Goal: Communication & Community: Participate in discussion

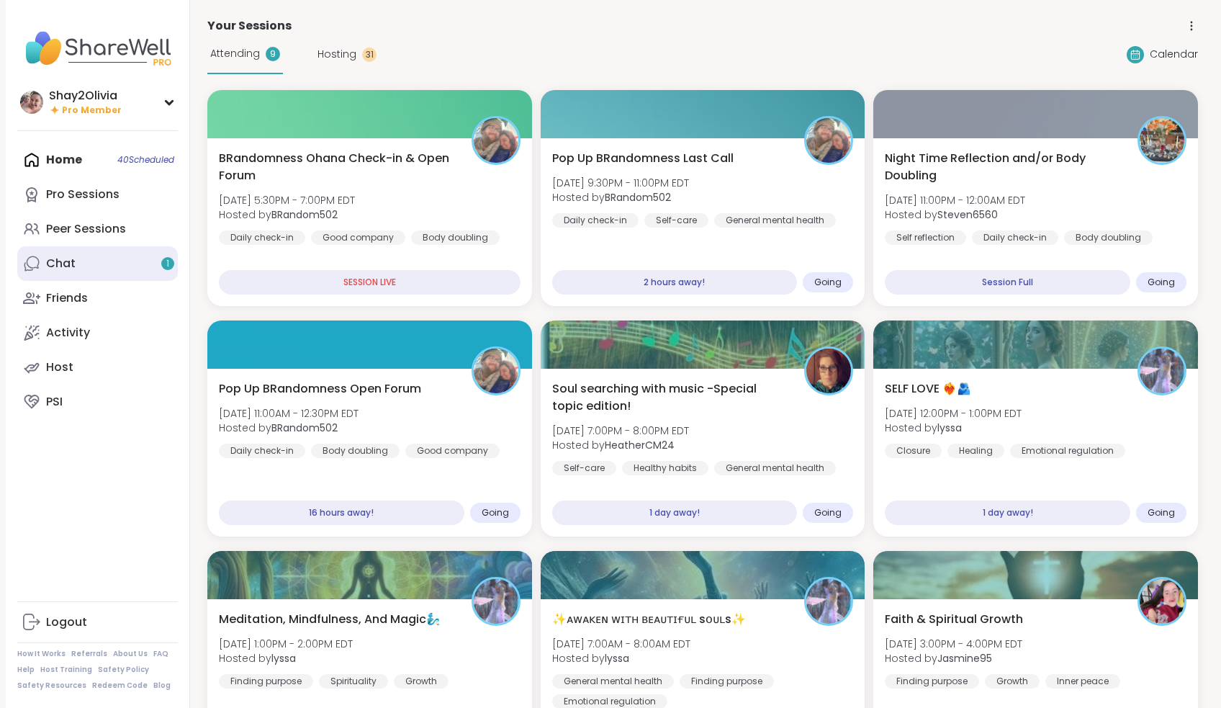
click at [148, 252] on link "Chat 1" at bounding box center [97, 263] width 161 height 35
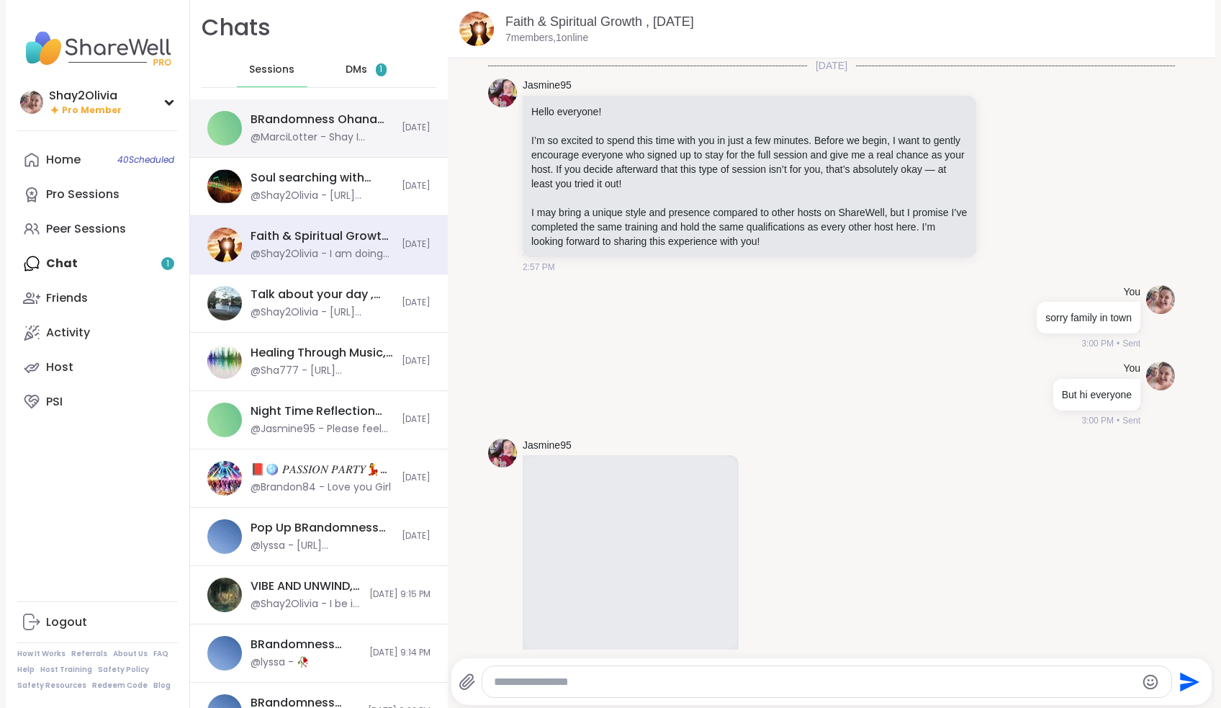
scroll to position [4448, 0]
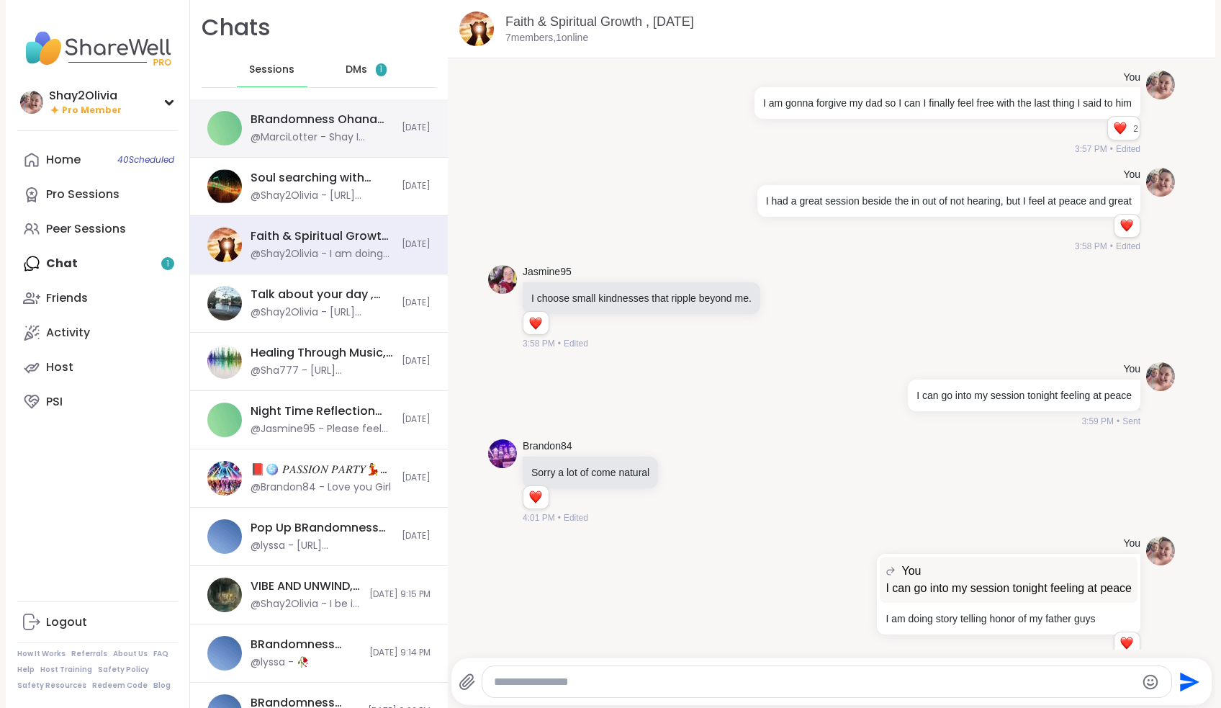
click at [345, 145] on div "BRandomness Ohana Check-in & Open Forum, [DATE] @MarciLotter - Shay I registere…" at bounding box center [319, 128] width 258 height 58
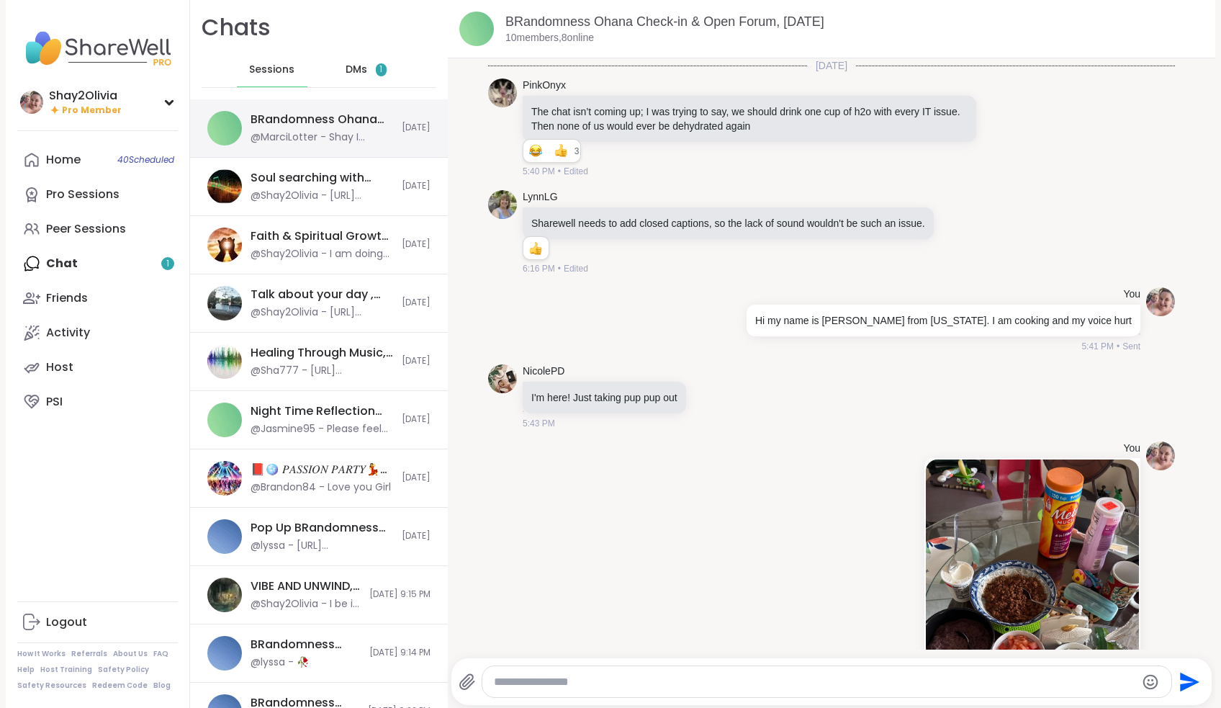
scroll to position [1080, 0]
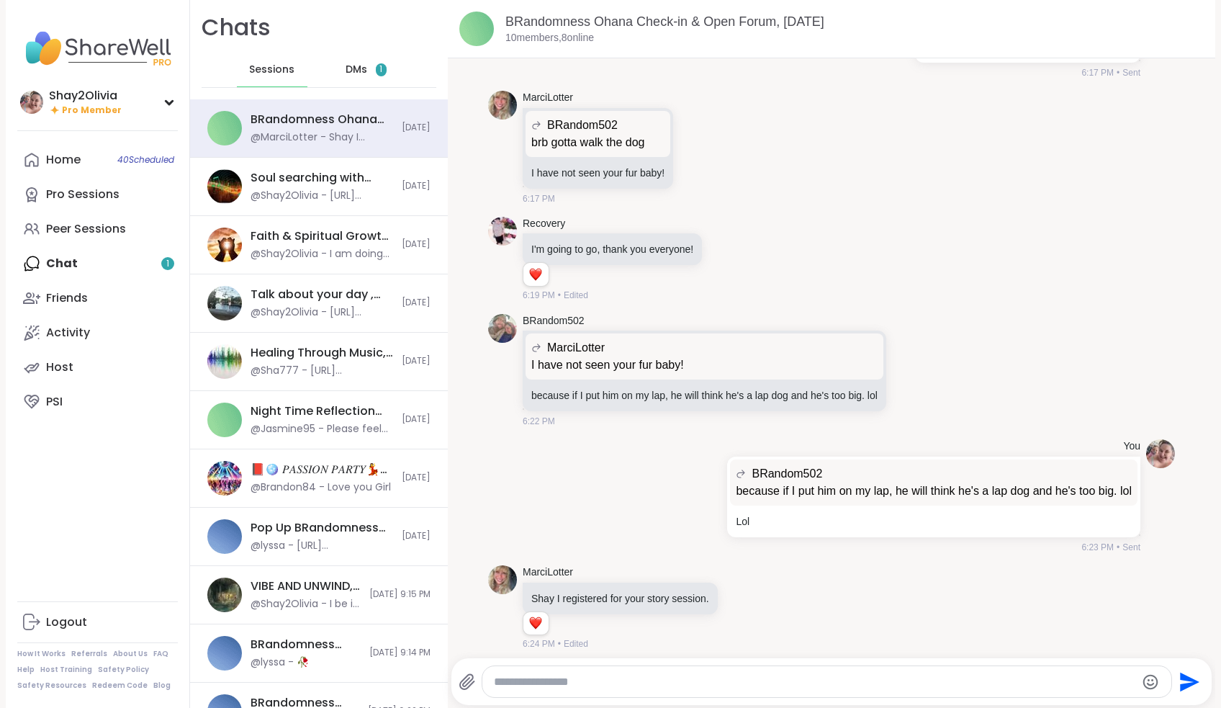
click at [341, 78] on div "DMs 1" at bounding box center [366, 70] width 71 height 35
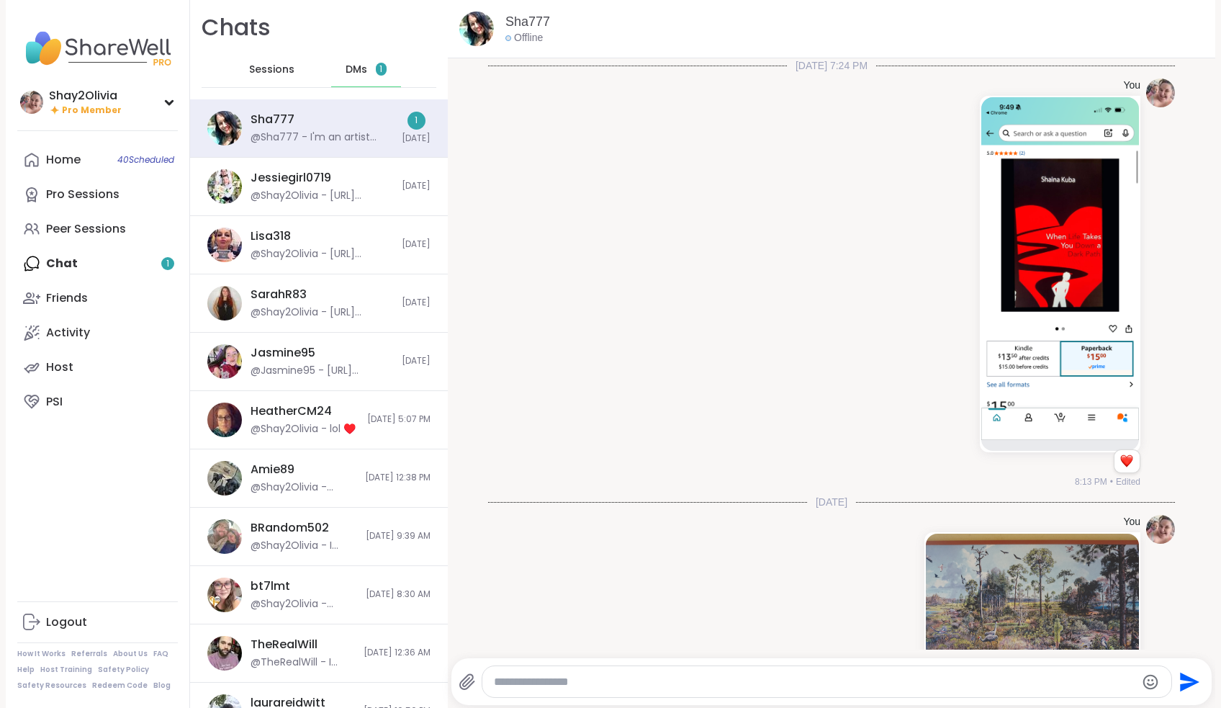
scroll to position [664, 0]
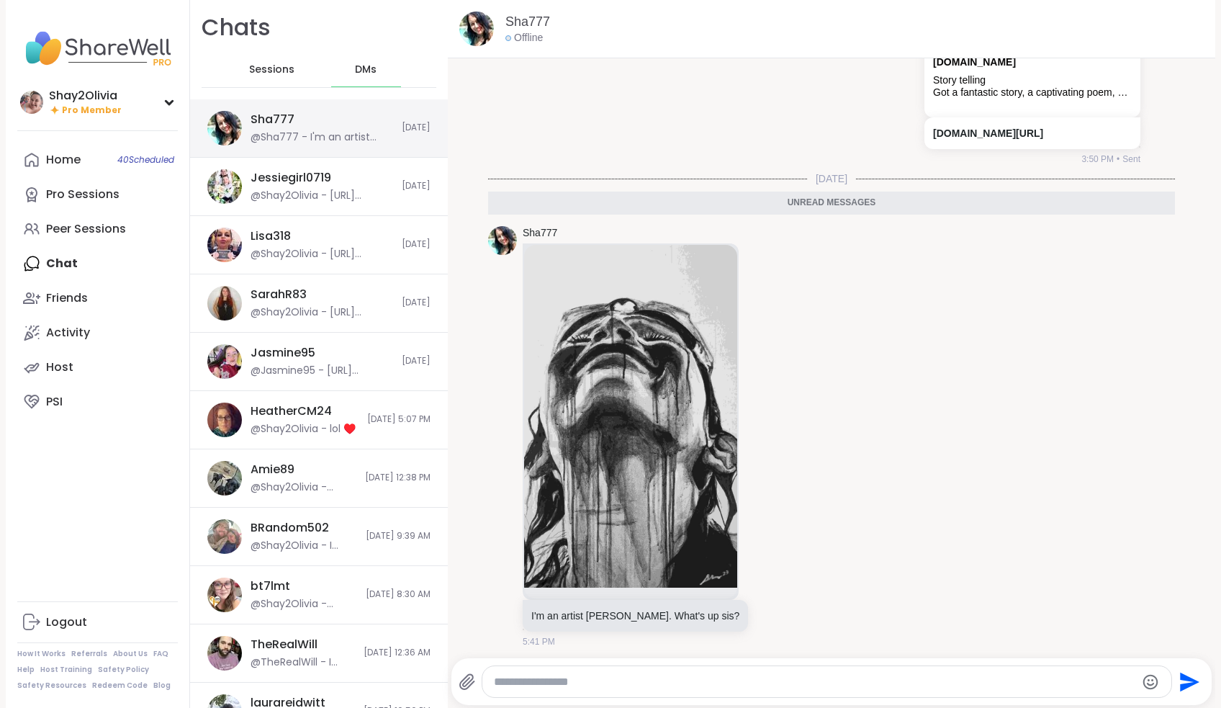
click at [351, 140] on div "@Sha777 - I'm an artist [PERSON_NAME]. What's up sis?" at bounding box center [322, 137] width 143 height 14
click at [767, 435] on icon at bounding box center [773, 436] width 13 height 14
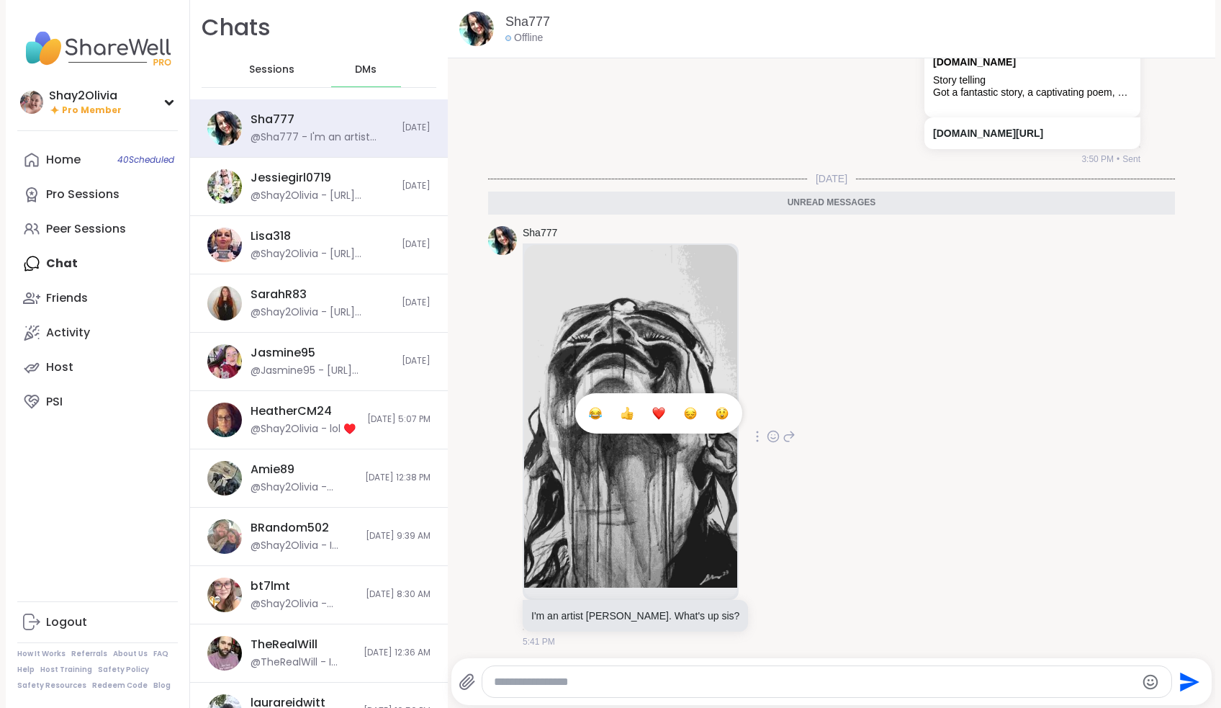
click at [652, 410] on div "Select Reaction: Heart" at bounding box center [658, 413] width 13 height 13
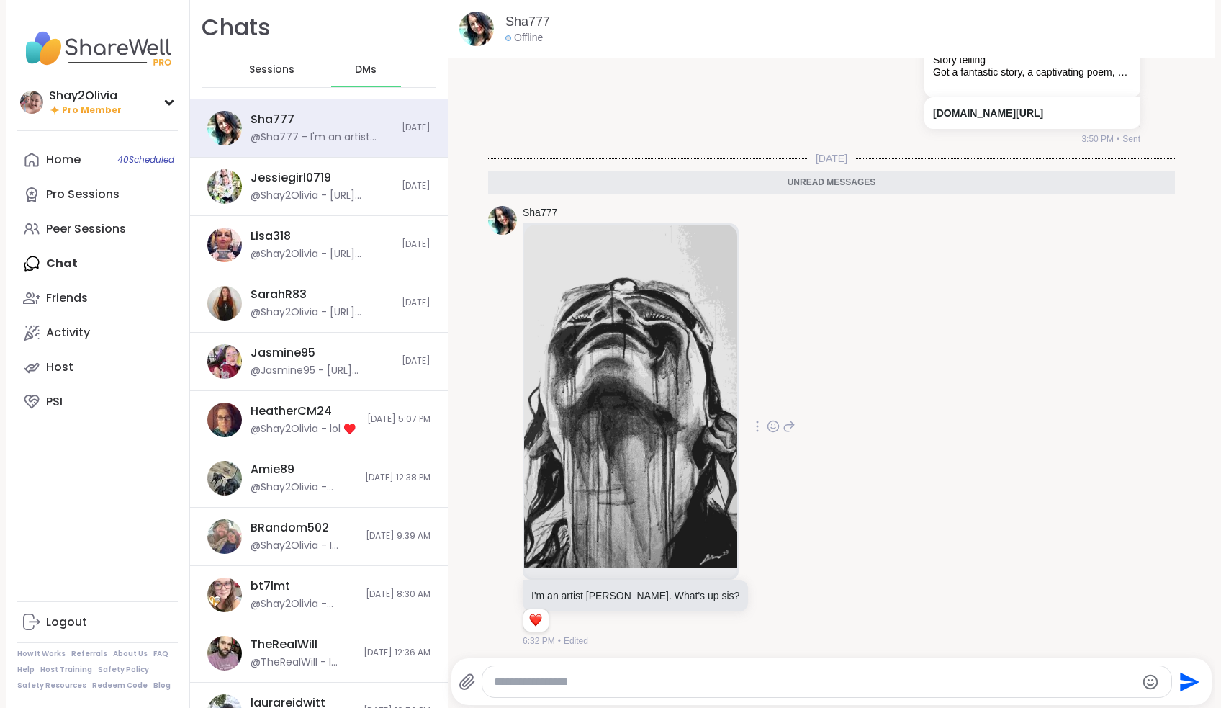
click at [641, 678] on textarea "Type your message" at bounding box center [814, 682] width 641 height 14
type textarea "**********"
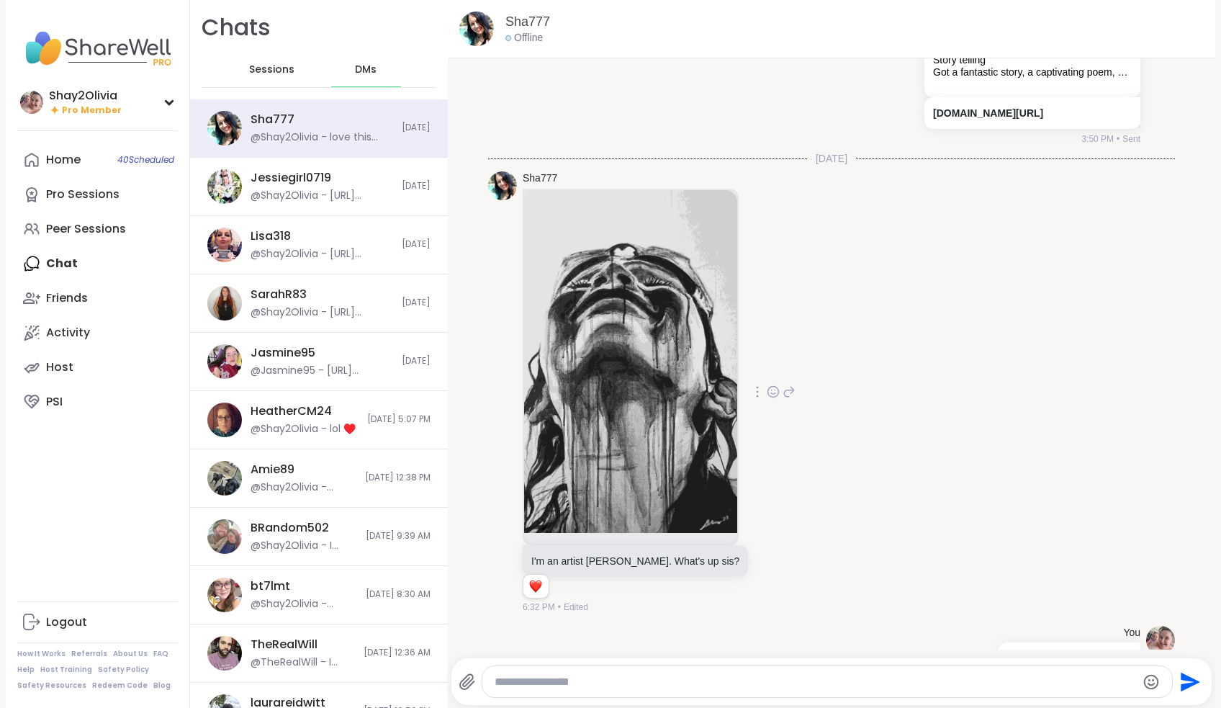
scroll to position [760, 0]
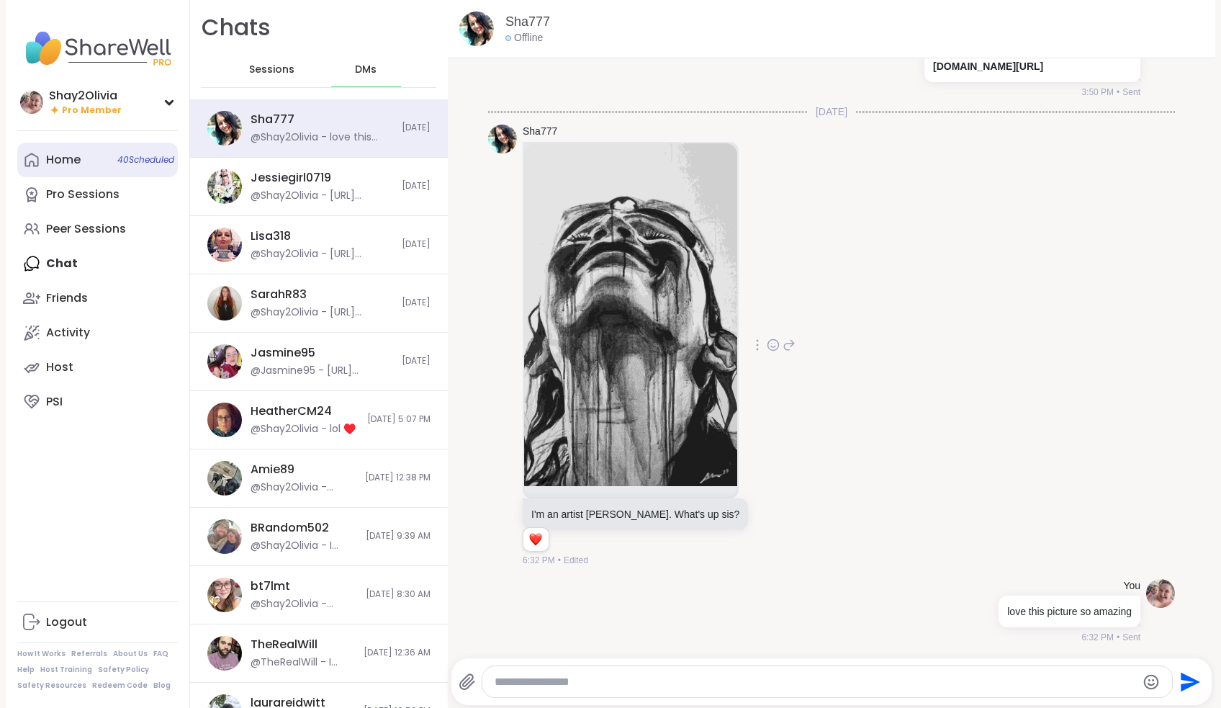
click at [98, 162] on link "Home 40 Scheduled" at bounding box center [97, 160] width 161 height 35
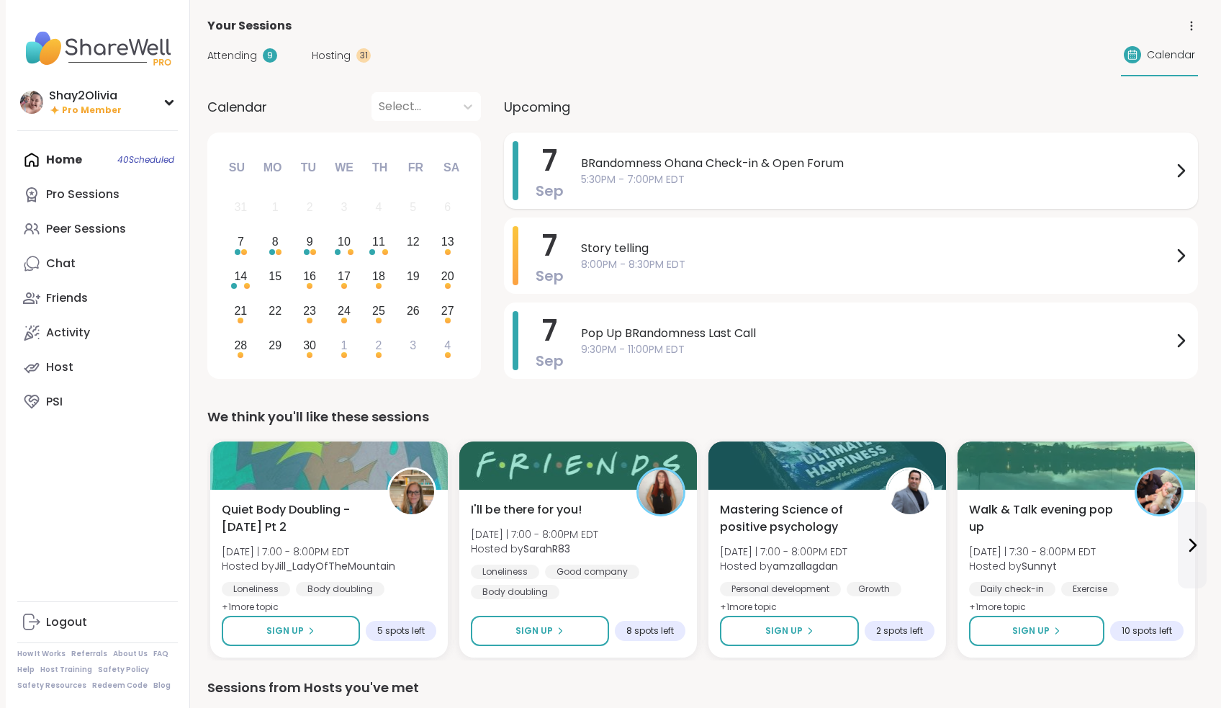
click at [682, 172] on span "5:30PM - 7:00PM EDT" at bounding box center [876, 179] width 591 height 15
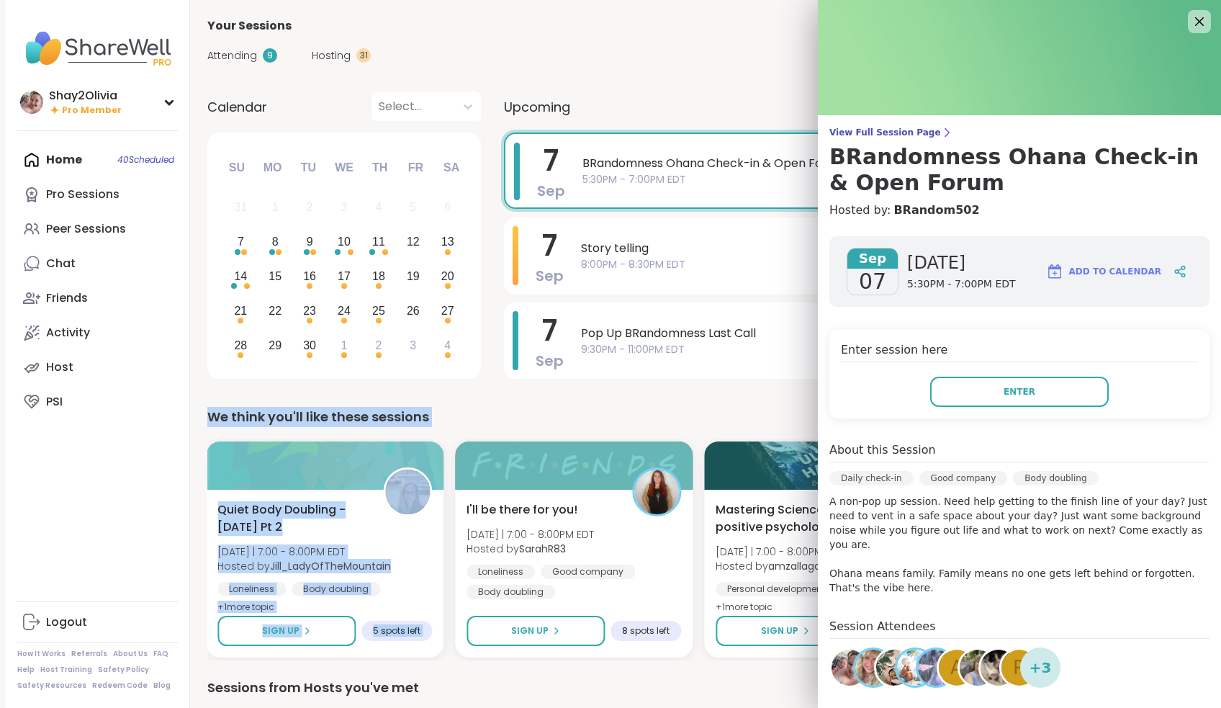
drag, startPoint x: 698, startPoint y: 447, endPoint x: 690, endPoint y: 391, distance: 56.7
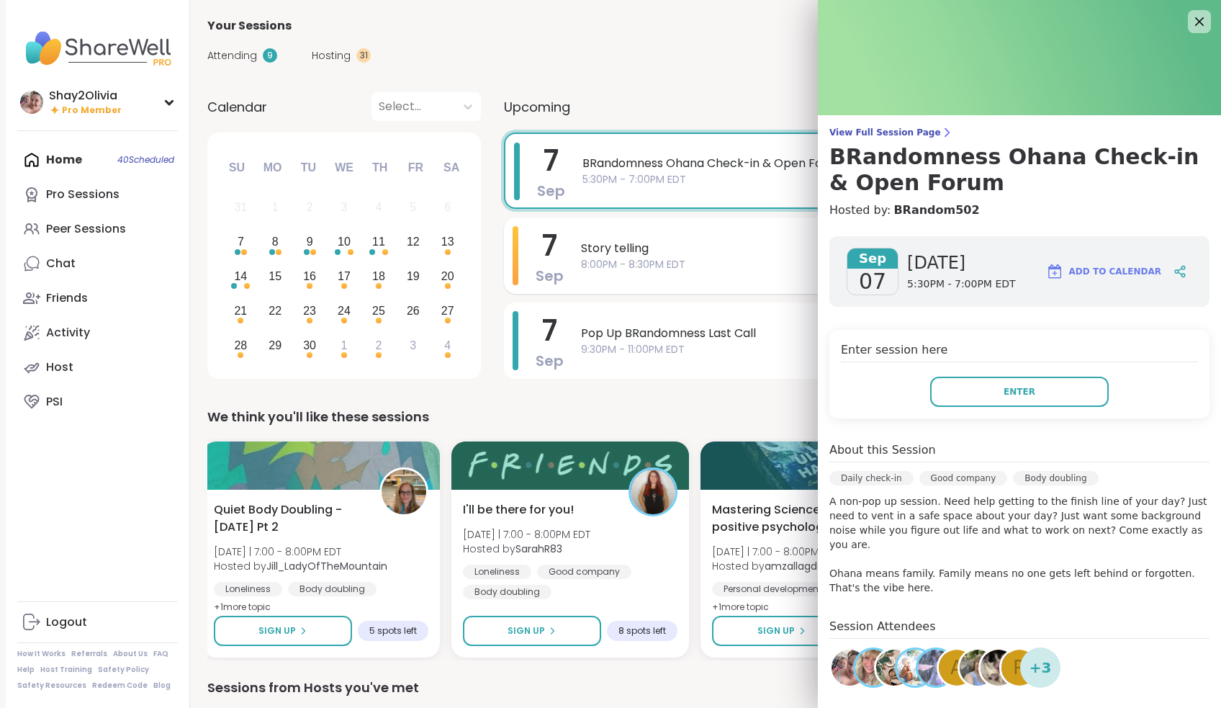
click at [682, 253] on span "Story telling" at bounding box center [876, 248] width 591 height 17
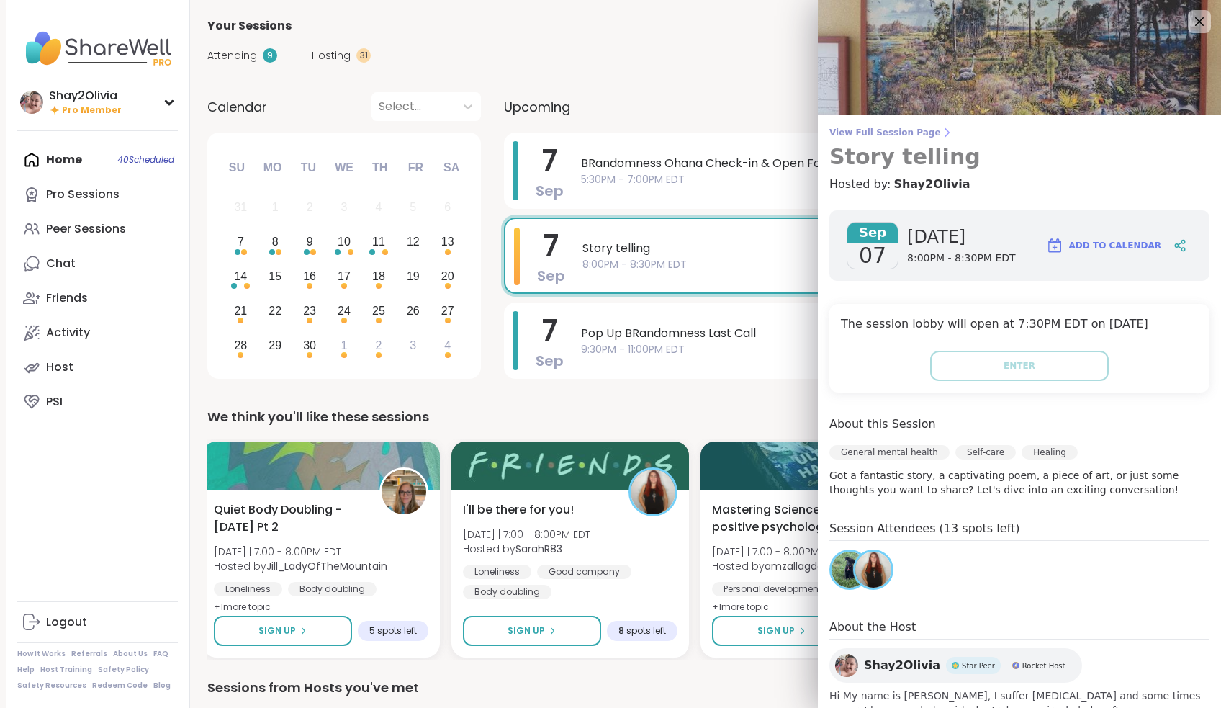
click at [924, 128] on span "View Full Session Page" at bounding box center [1019, 133] width 380 height 12
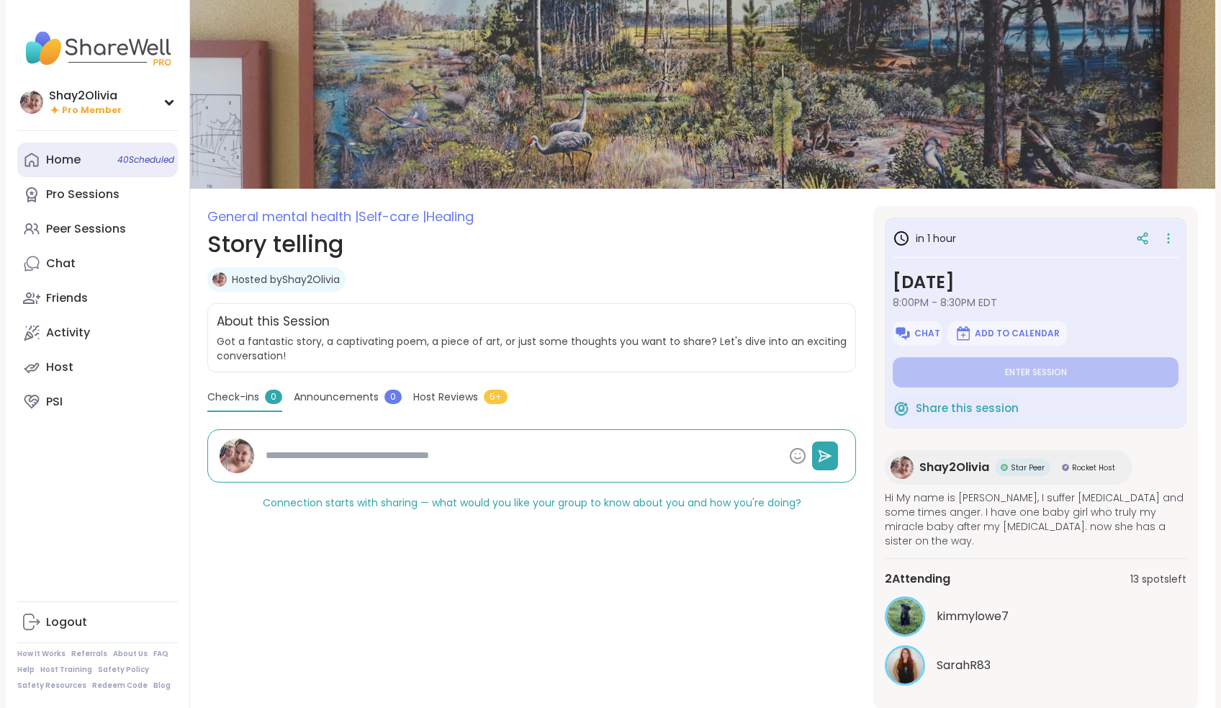
click at [78, 161] on div "Home 40 Scheduled" at bounding box center [63, 160] width 35 height 16
type textarea "*"
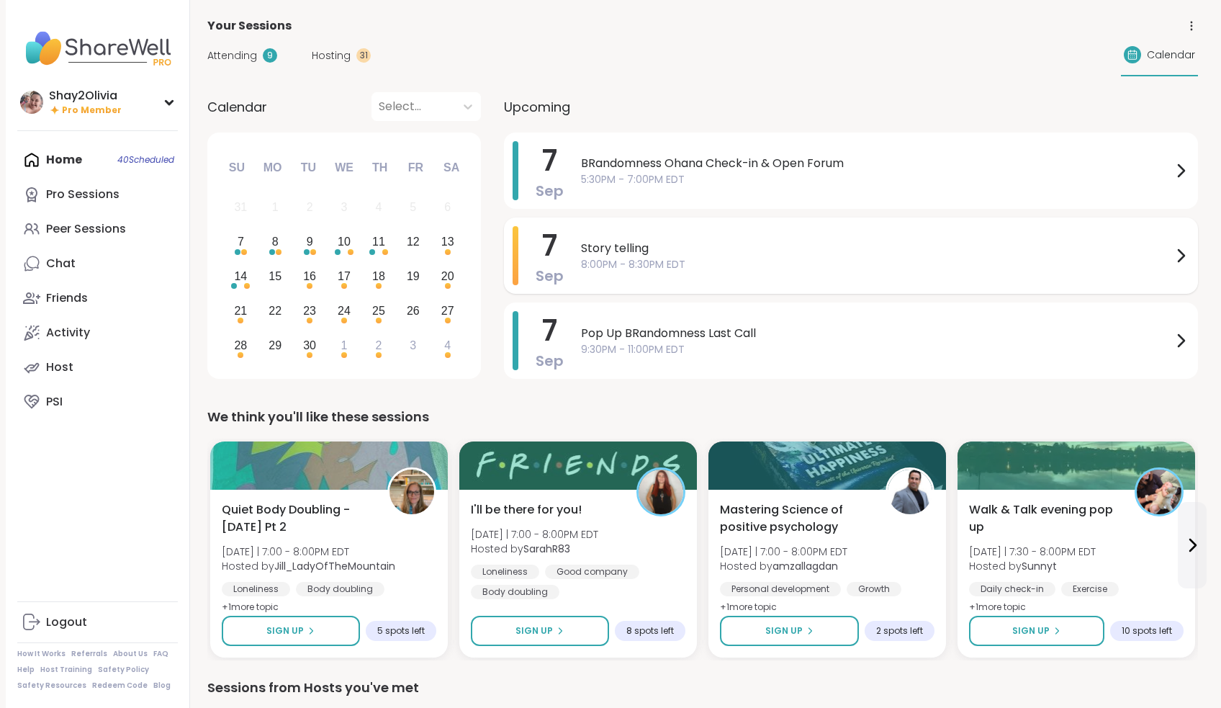
click at [1019, 257] on span "8:00PM - 8:30PM EDT" at bounding box center [876, 264] width 591 height 15
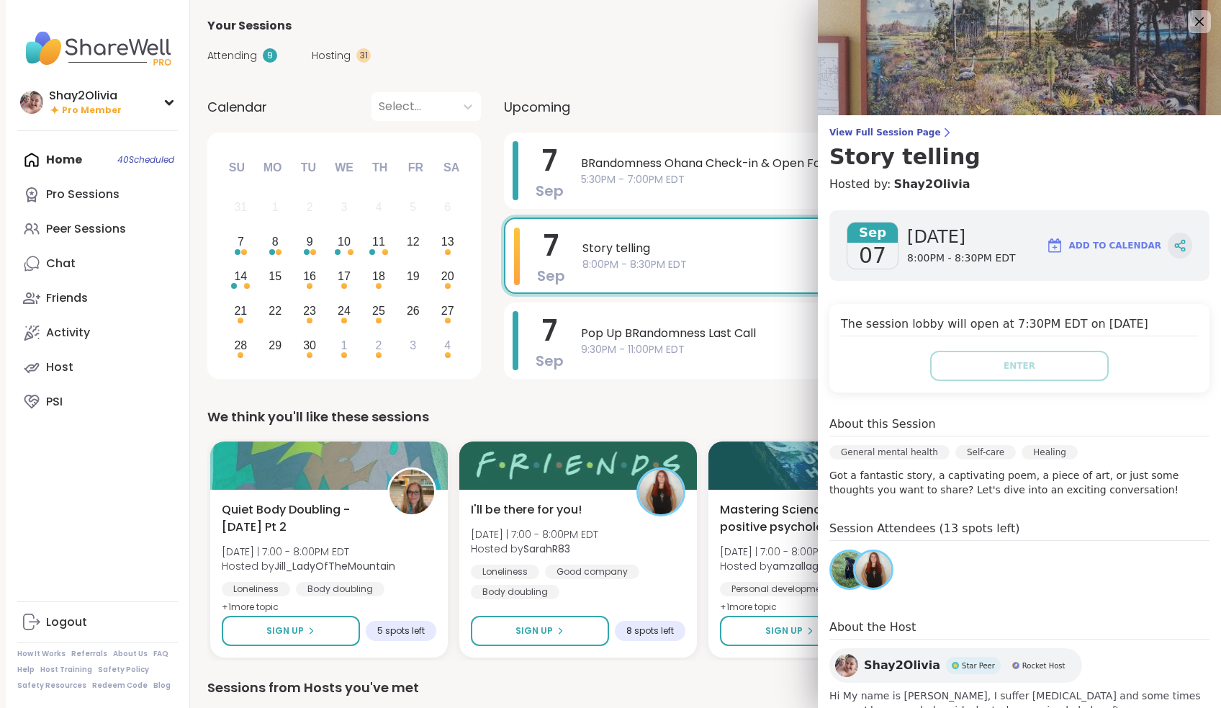
click at [1168, 243] on div at bounding box center [1180, 246] width 24 height 26
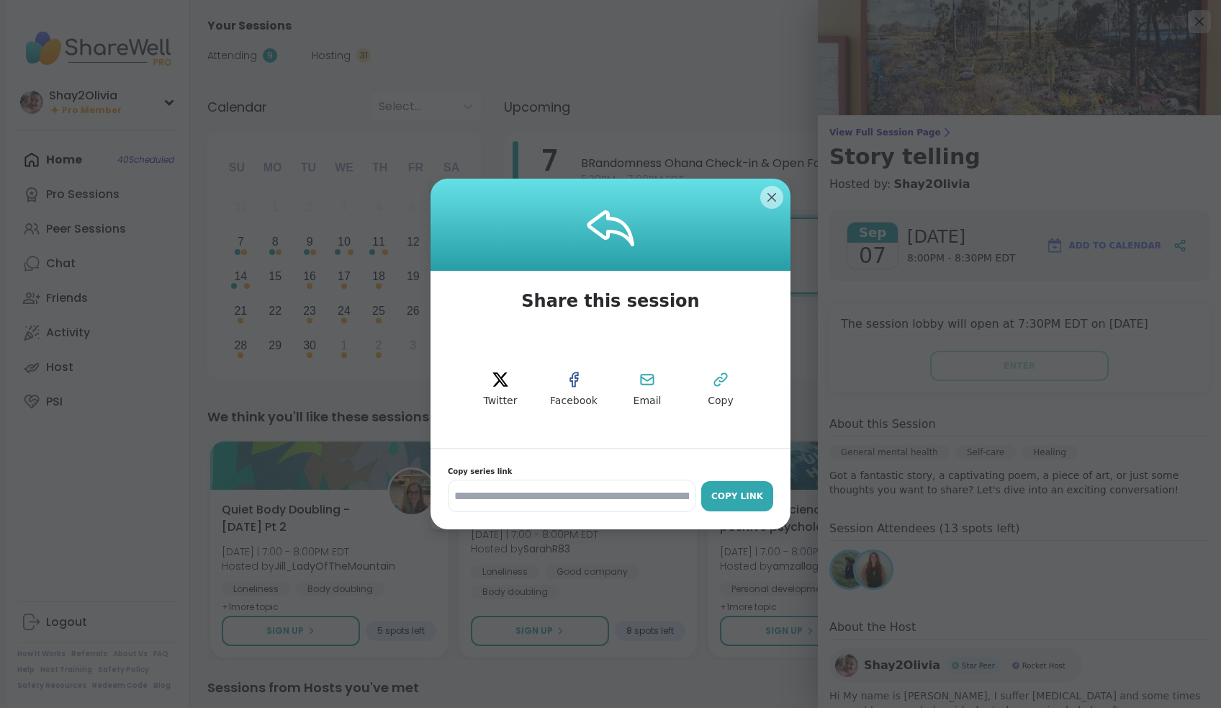
click at [755, 500] on div "Copy Link" at bounding box center [737, 496] width 58 height 13
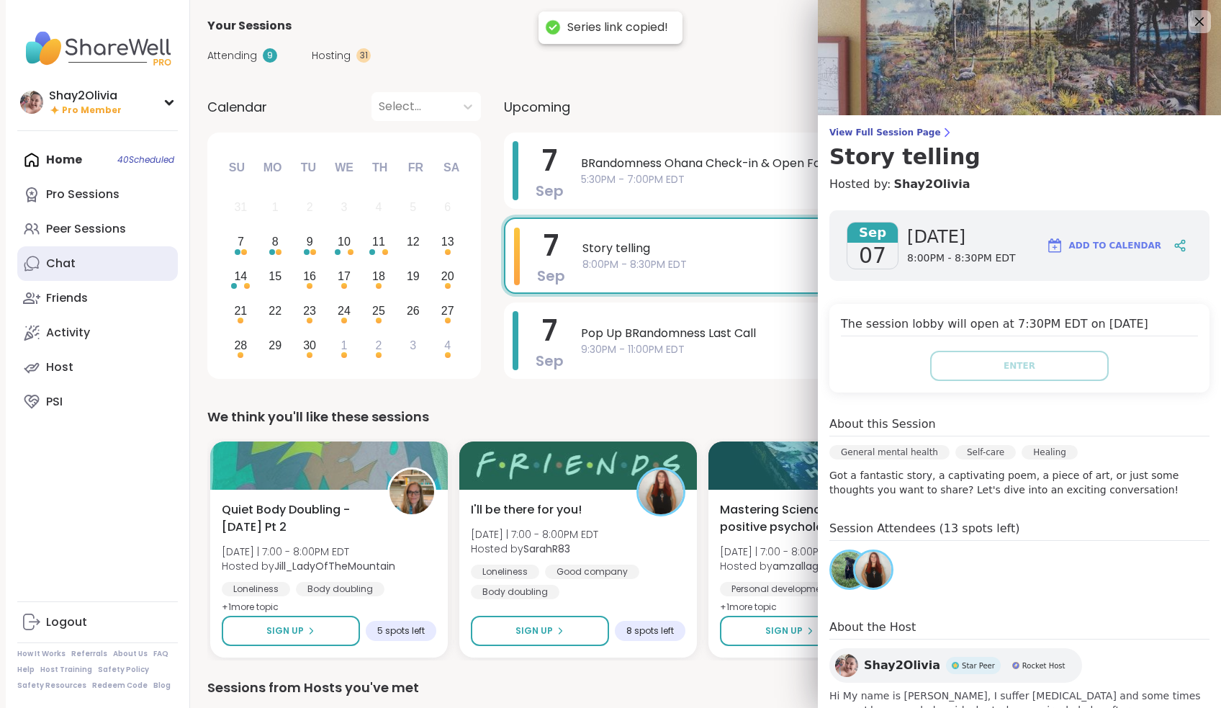
click at [107, 262] on link "Chat" at bounding box center [97, 263] width 161 height 35
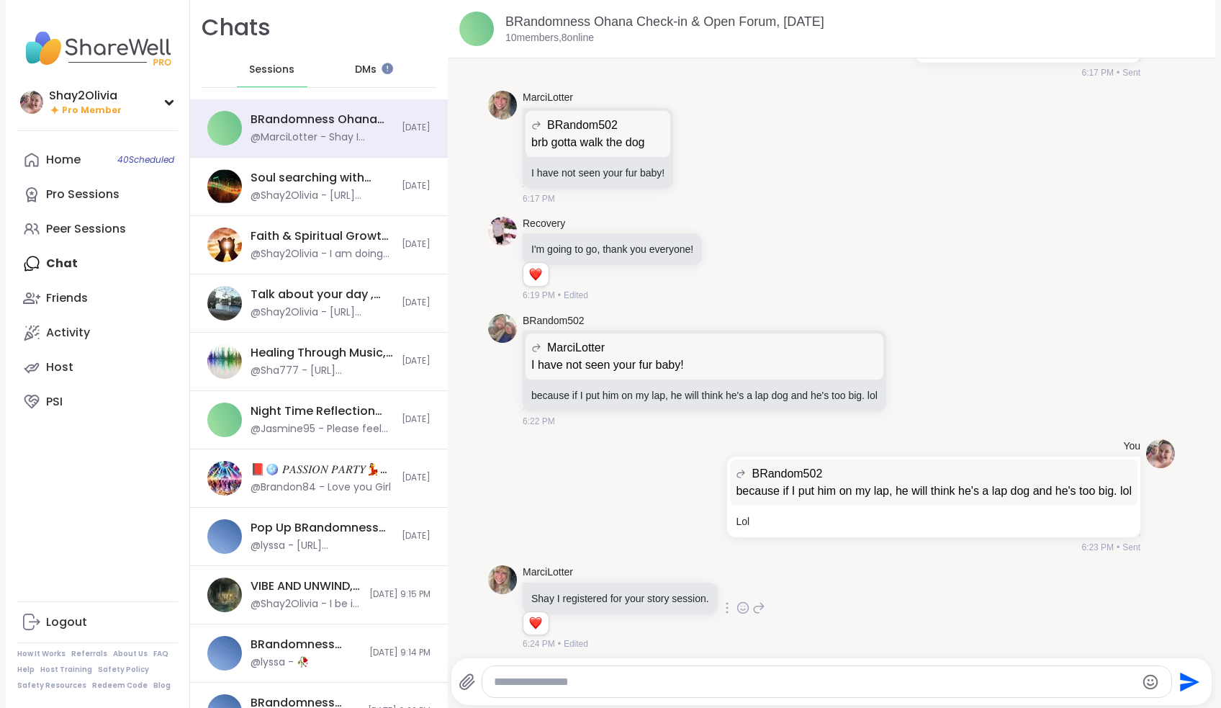
click at [765, 602] on icon at bounding box center [758, 607] width 13 height 17
paste textarea "**********"
type textarea "**********"
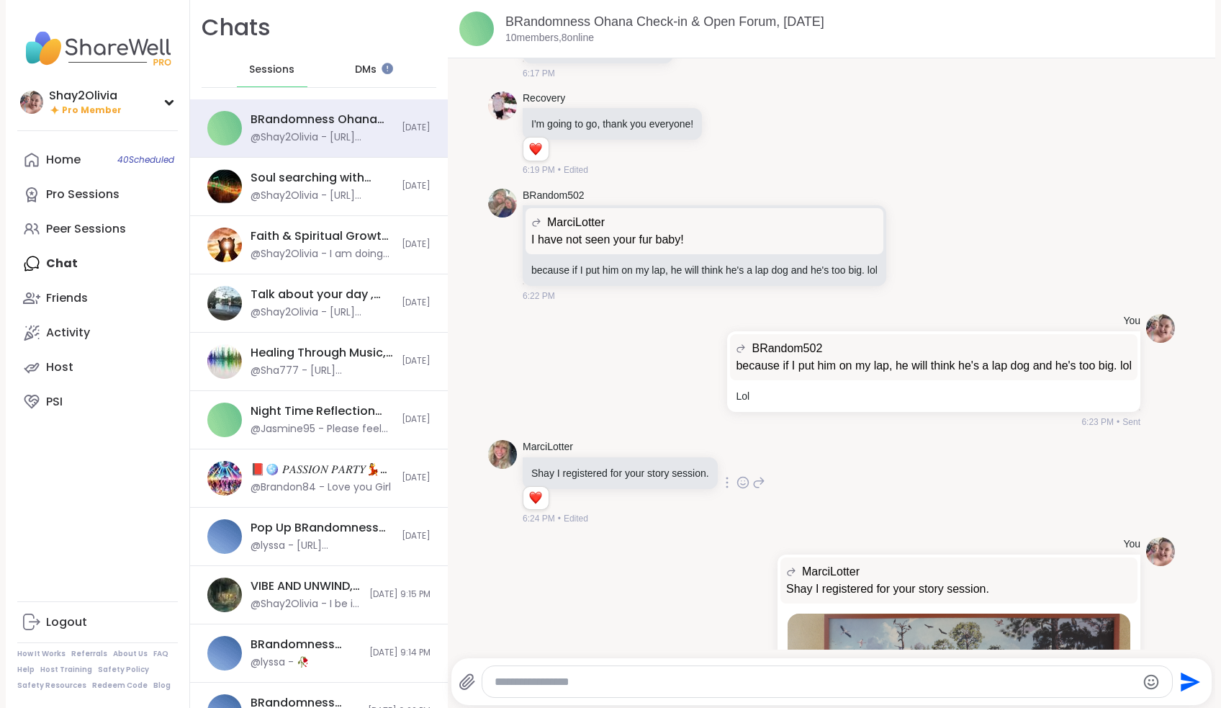
scroll to position [1453, 0]
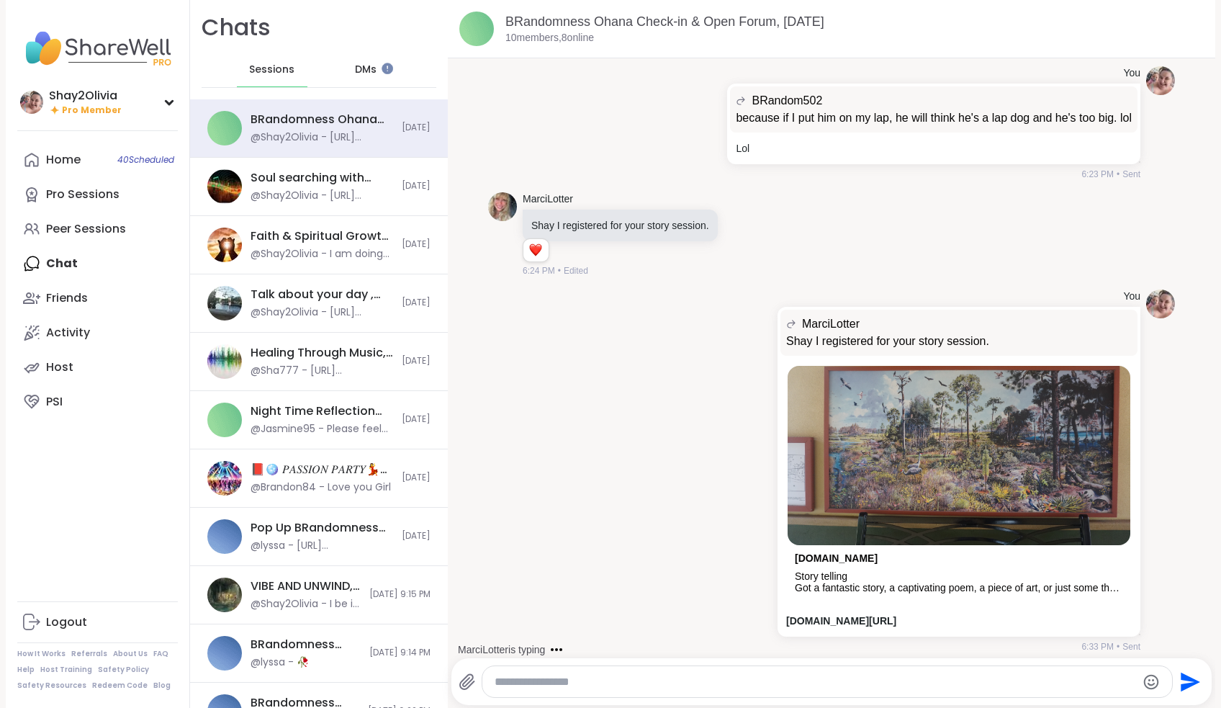
click at [784, 659] on div "Send" at bounding box center [831, 681] width 760 height 47
click at [792, 666] on div at bounding box center [826, 681] width 689 height 31
click at [783, 678] on textarea "Type your message" at bounding box center [815, 682] width 641 height 14
type textarea "********"
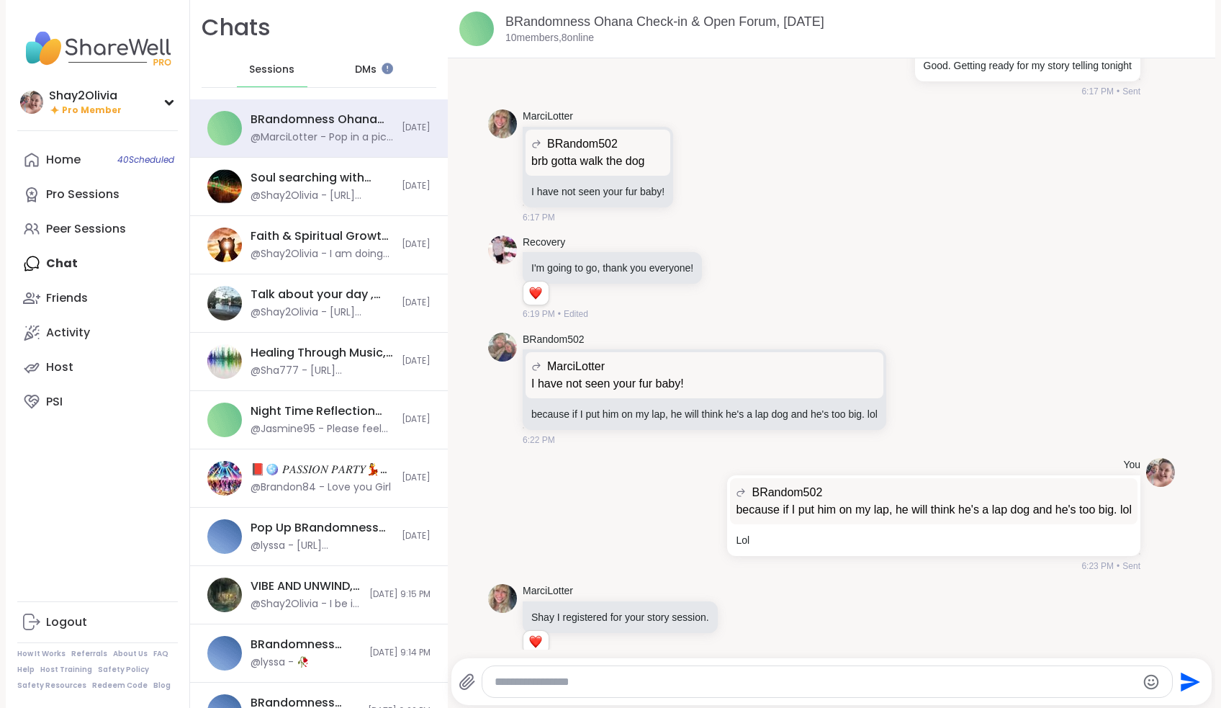
scroll to position [1654, 0]
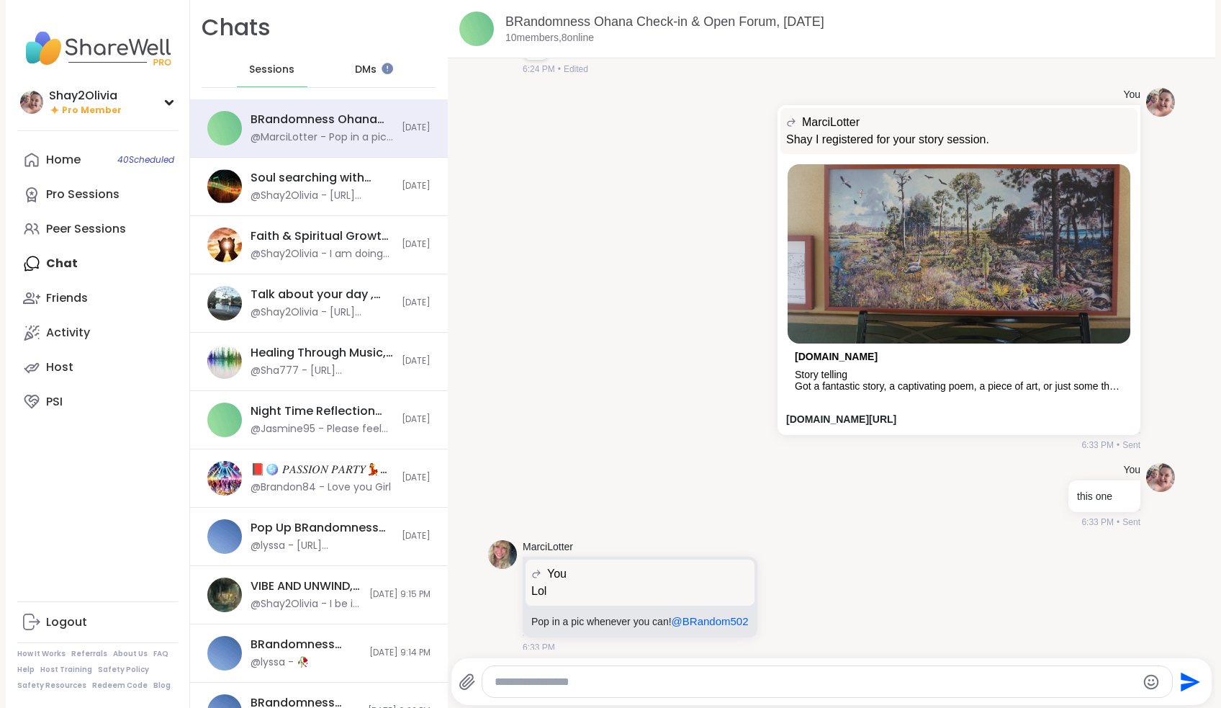
click at [106, 263] on div "Home 40 Scheduled Pro Sessions Peer Sessions Chat Friends Activity Host PSI" at bounding box center [97, 281] width 161 height 276
click at [361, 71] on span "DMs" at bounding box center [366, 70] width 22 height 14
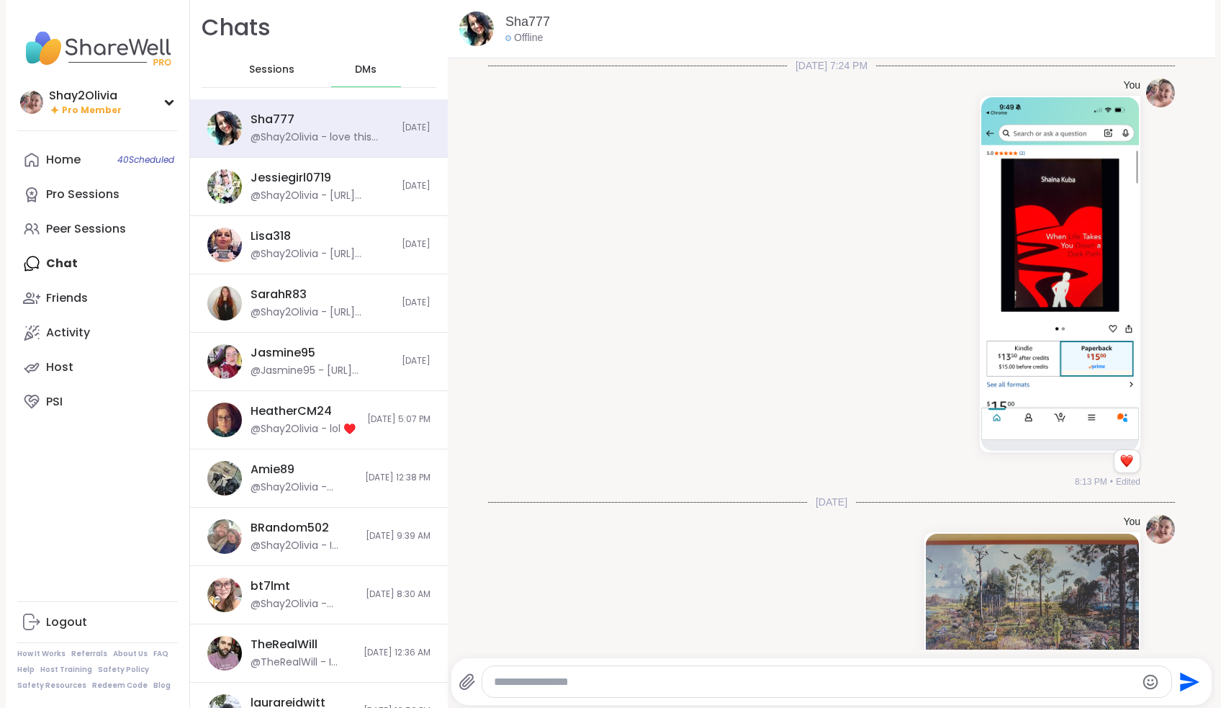
scroll to position [712, 0]
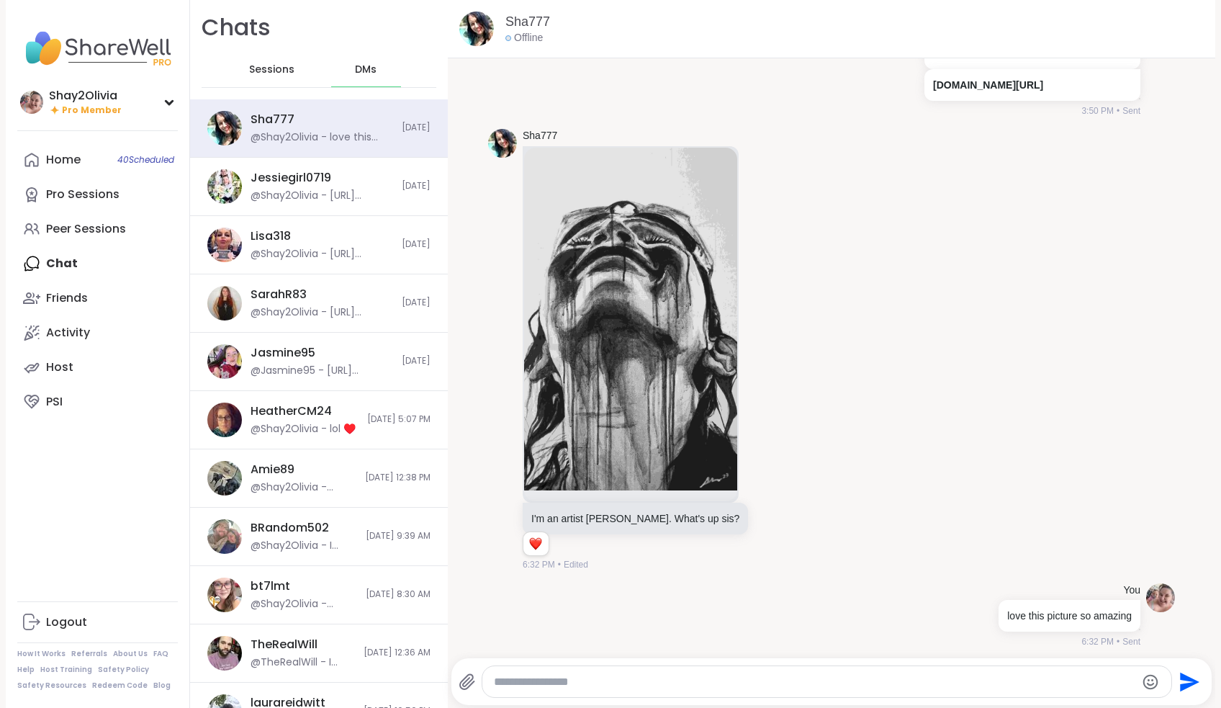
click at [292, 73] on div "Sessions" at bounding box center [272, 70] width 71 height 35
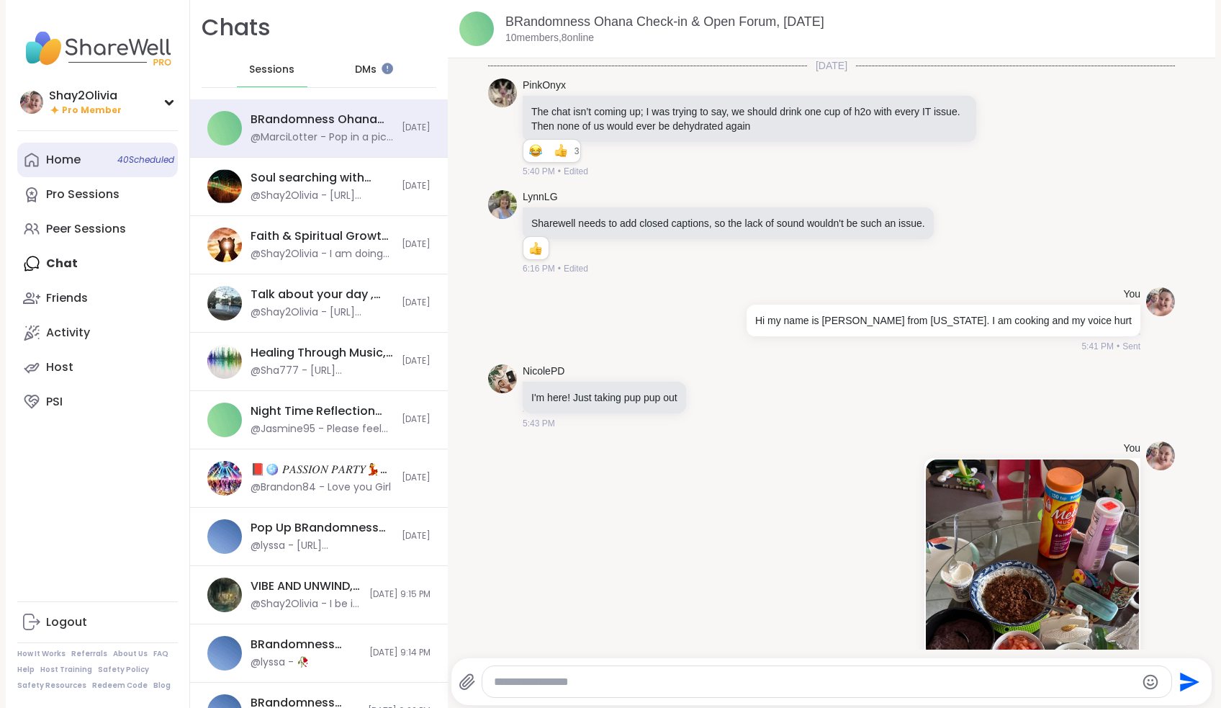
scroll to position [1654, 0]
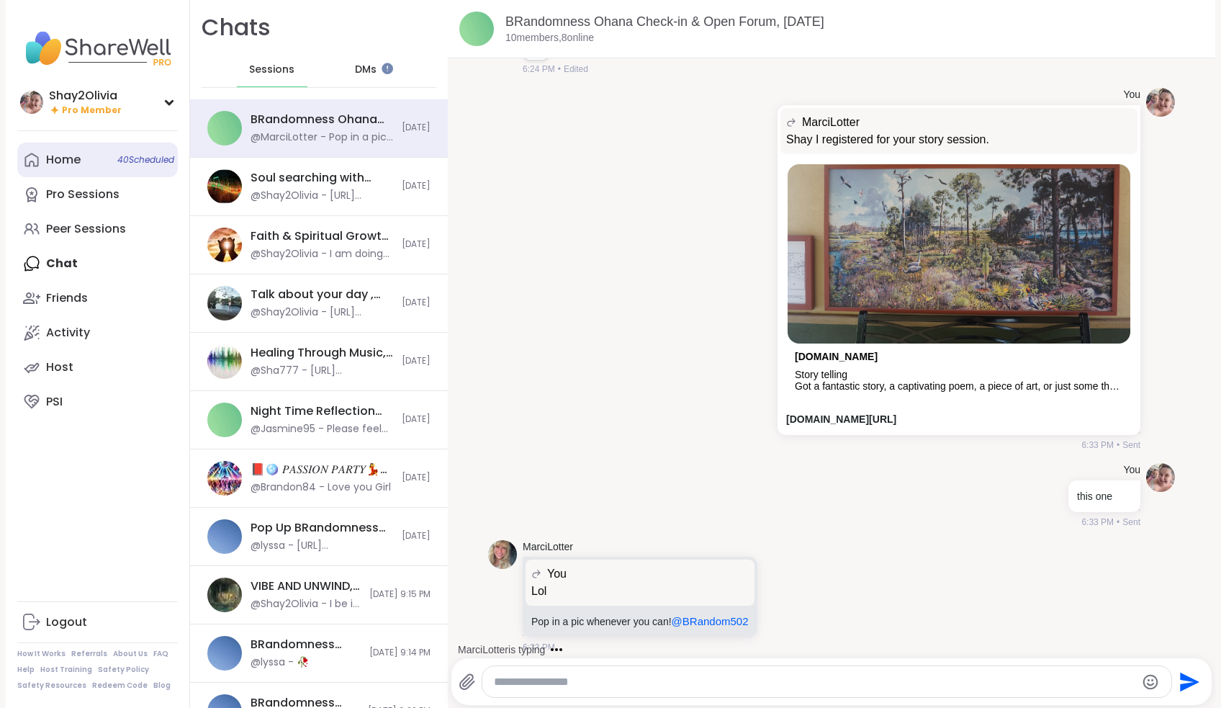
click at [66, 160] on div "Home 40 Scheduled" at bounding box center [63, 160] width 35 height 16
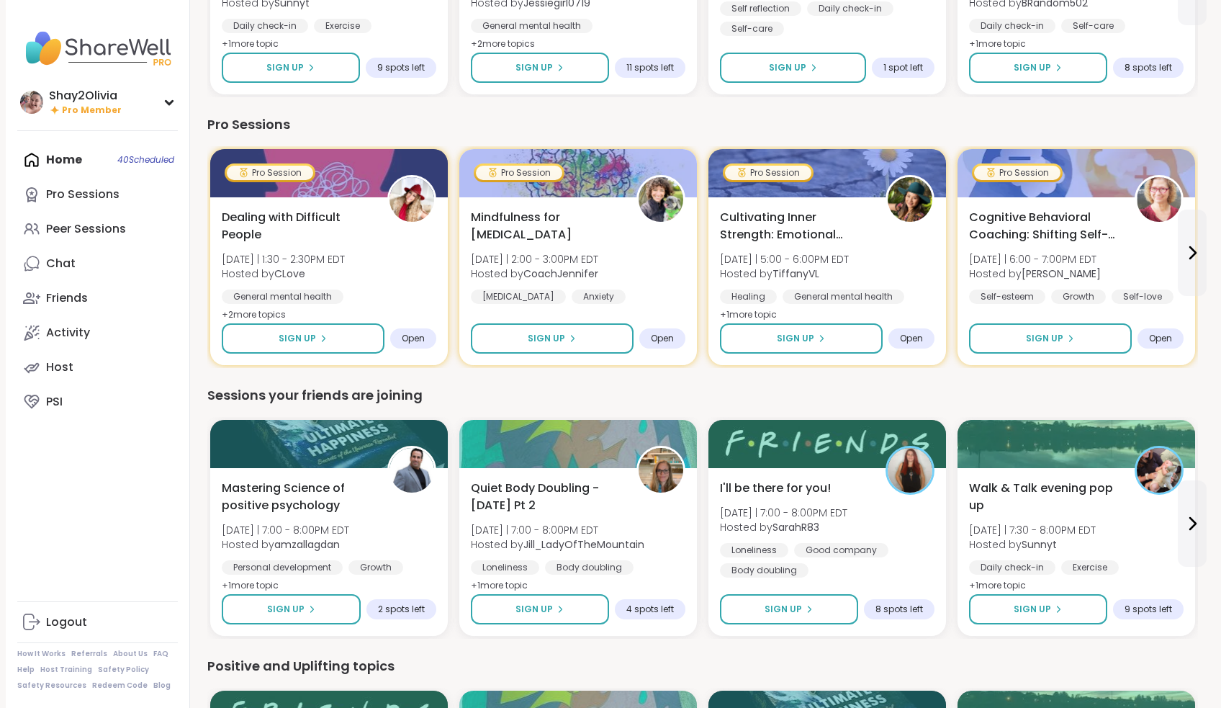
scroll to position [837, 0]
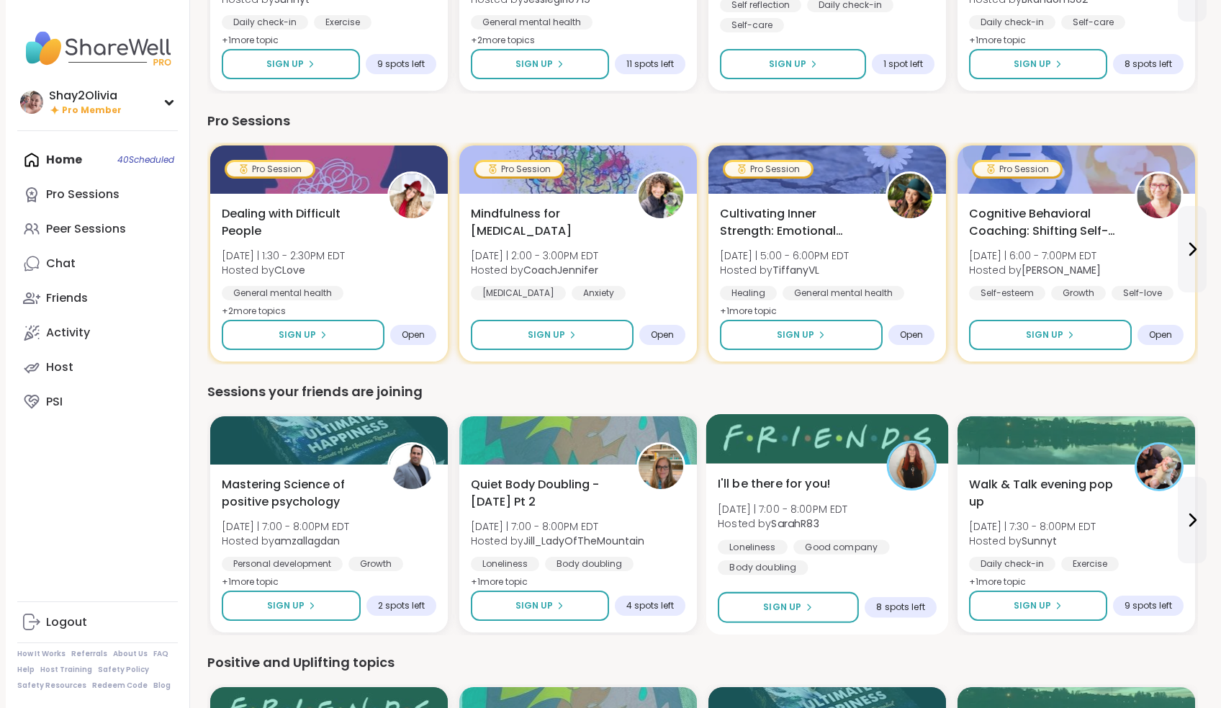
click at [811, 506] on span "[DATE] | 7:00 - 8:00PM EDT" at bounding box center [783, 508] width 130 height 14
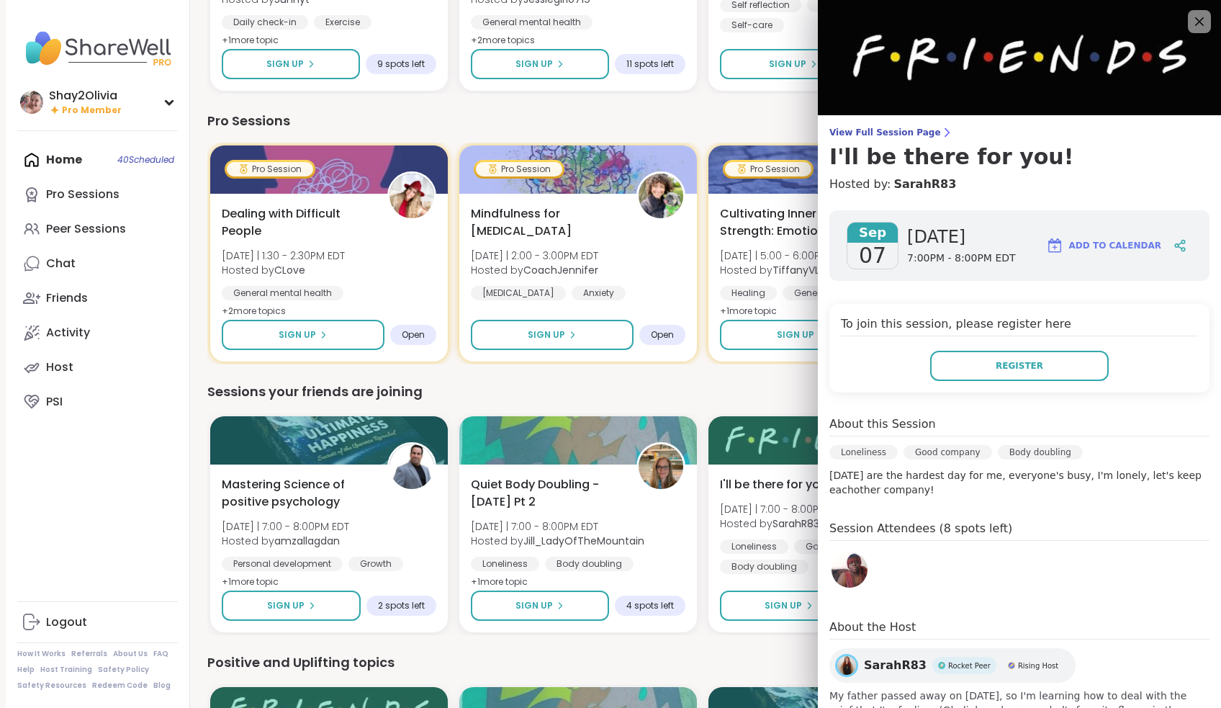
click at [755, 390] on div "Sessions your friends are joining" at bounding box center [702, 392] width 991 height 20
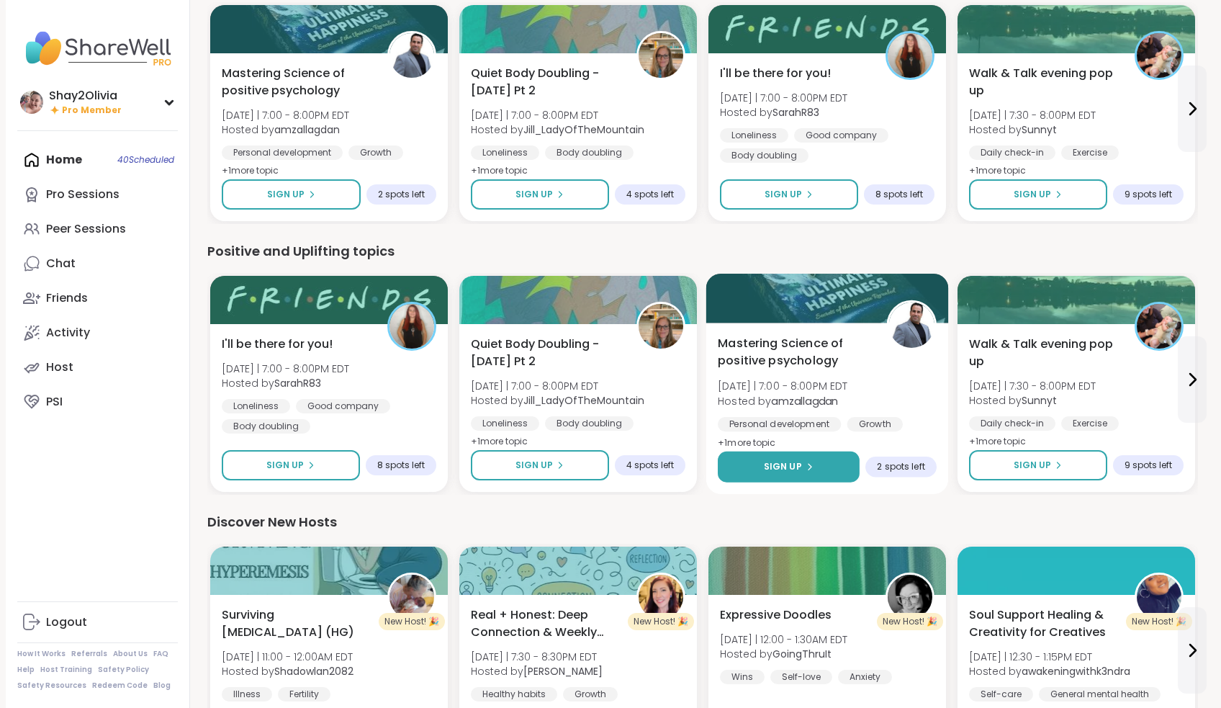
scroll to position [1248, 0]
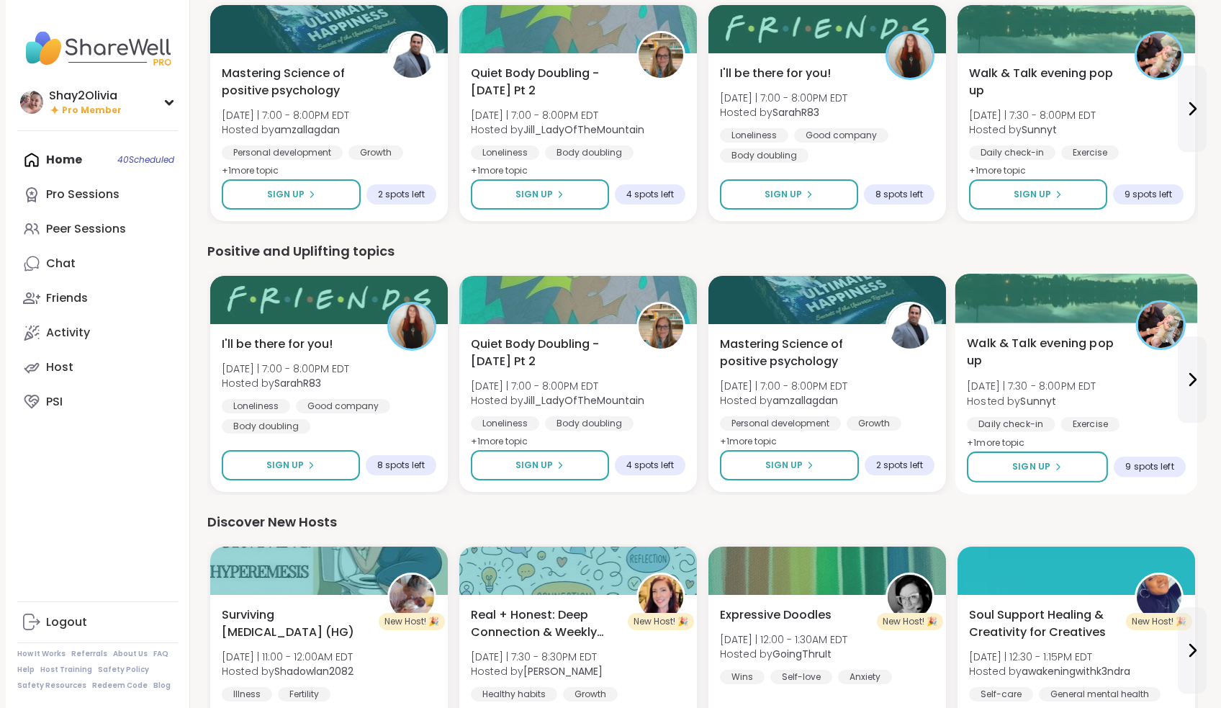
click at [1119, 407] on div "Walk & Talk evening pop up Sun 9/7 | 7:30 - 8:00PM EDT Hosted by Sunnyt Daily c…" at bounding box center [1076, 393] width 219 height 117
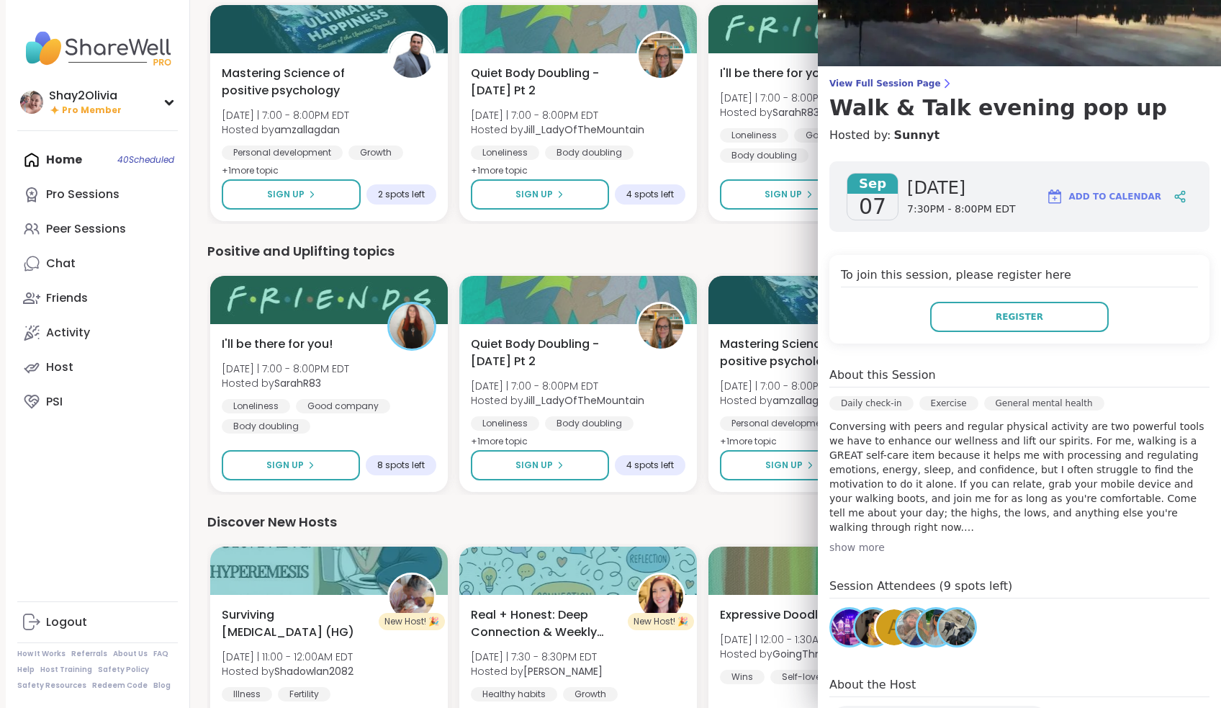
scroll to position [51, 0]
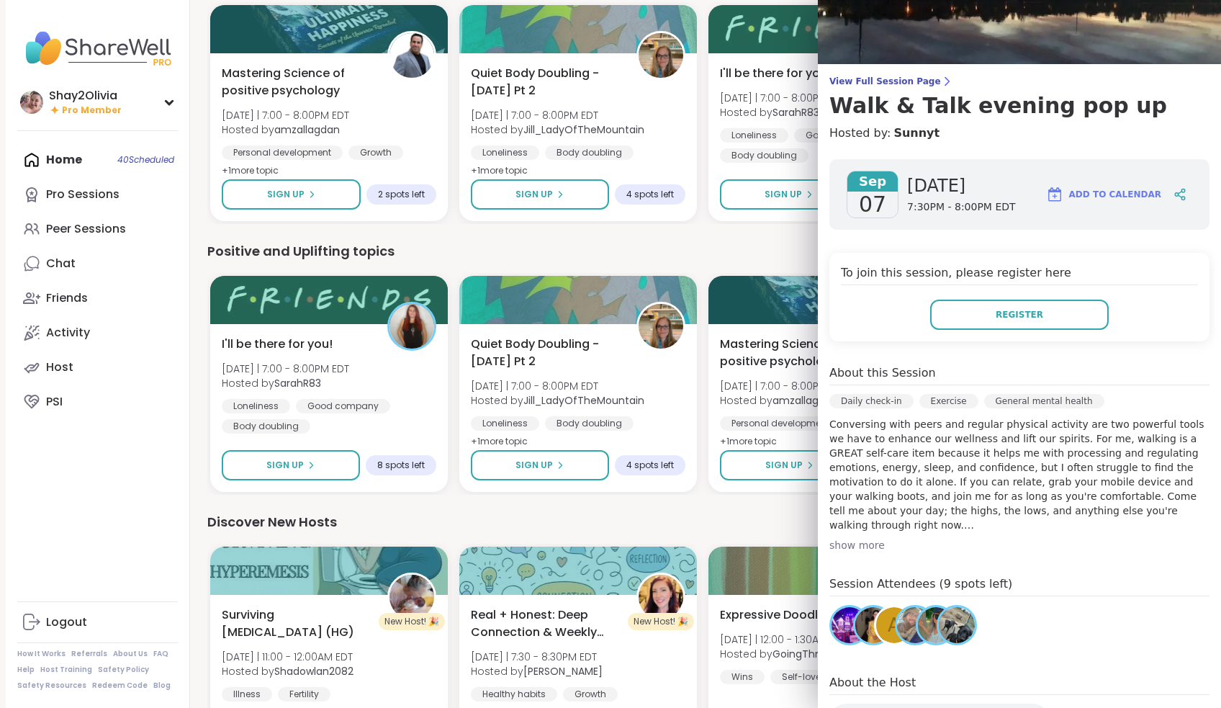
click at [786, 512] on div "Discover New Hosts" at bounding box center [702, 522] width 991 height 20
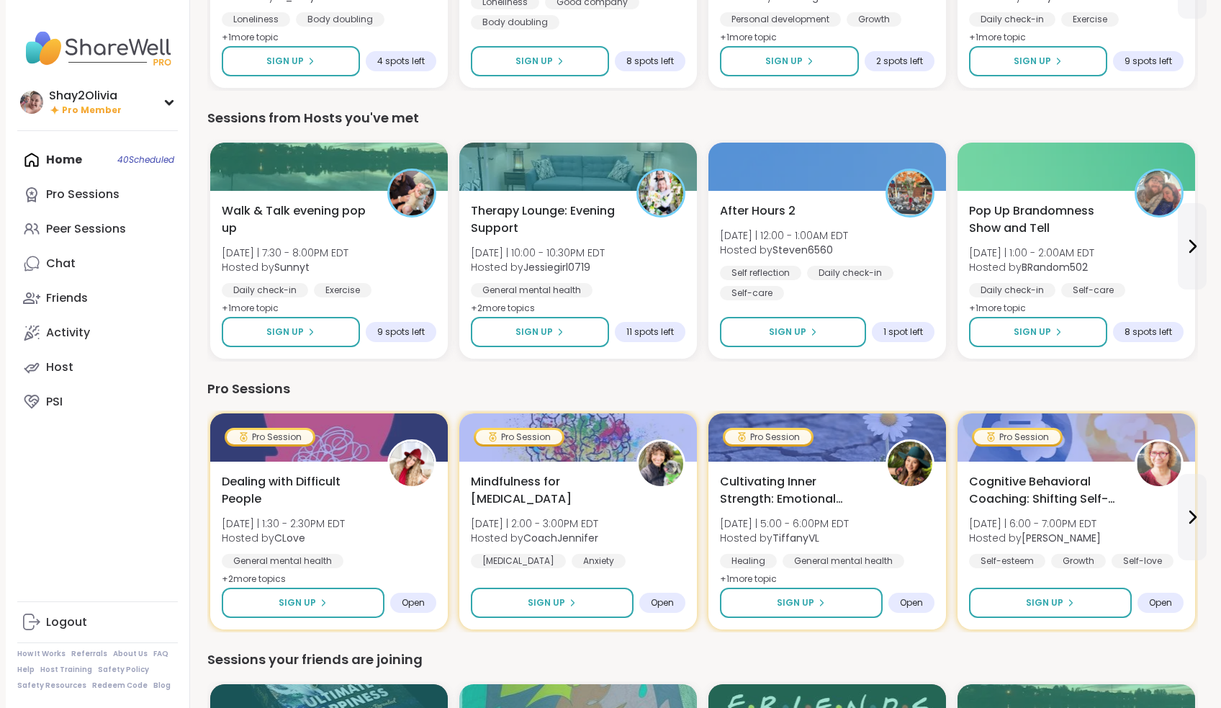
scroll to position [565, 0]
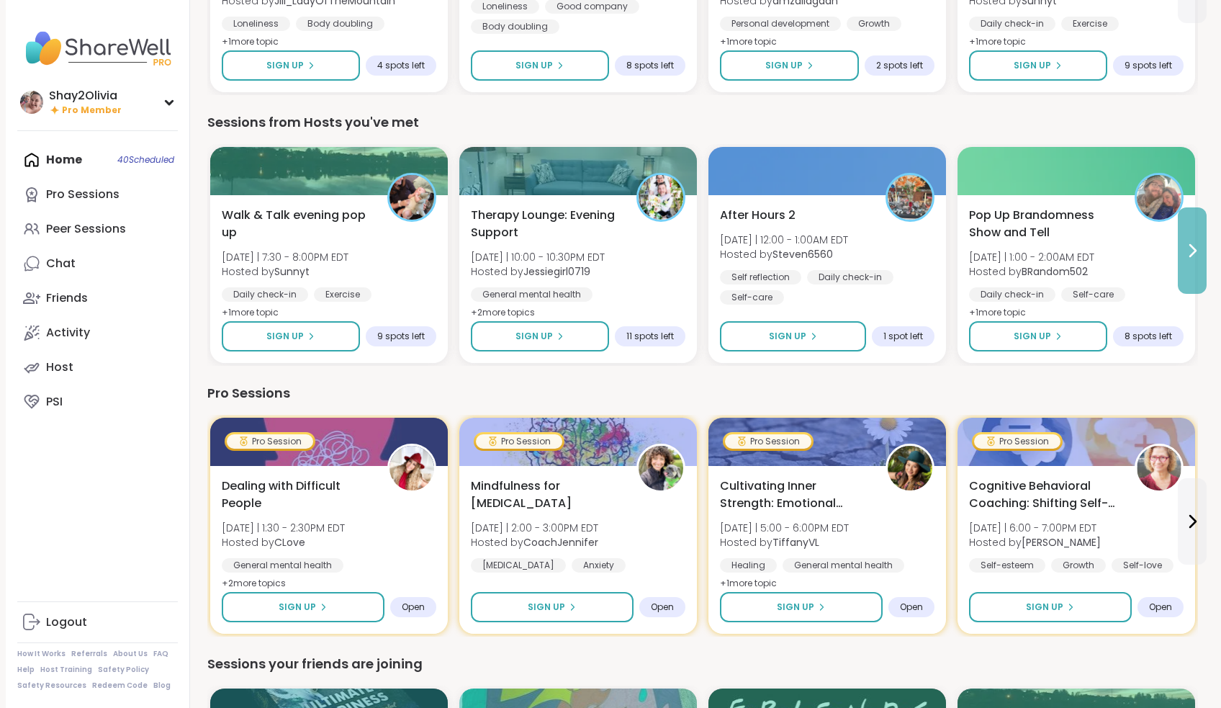
click at [1191, 257] on icon at bounding box center [1192, 250] width 17 height 17
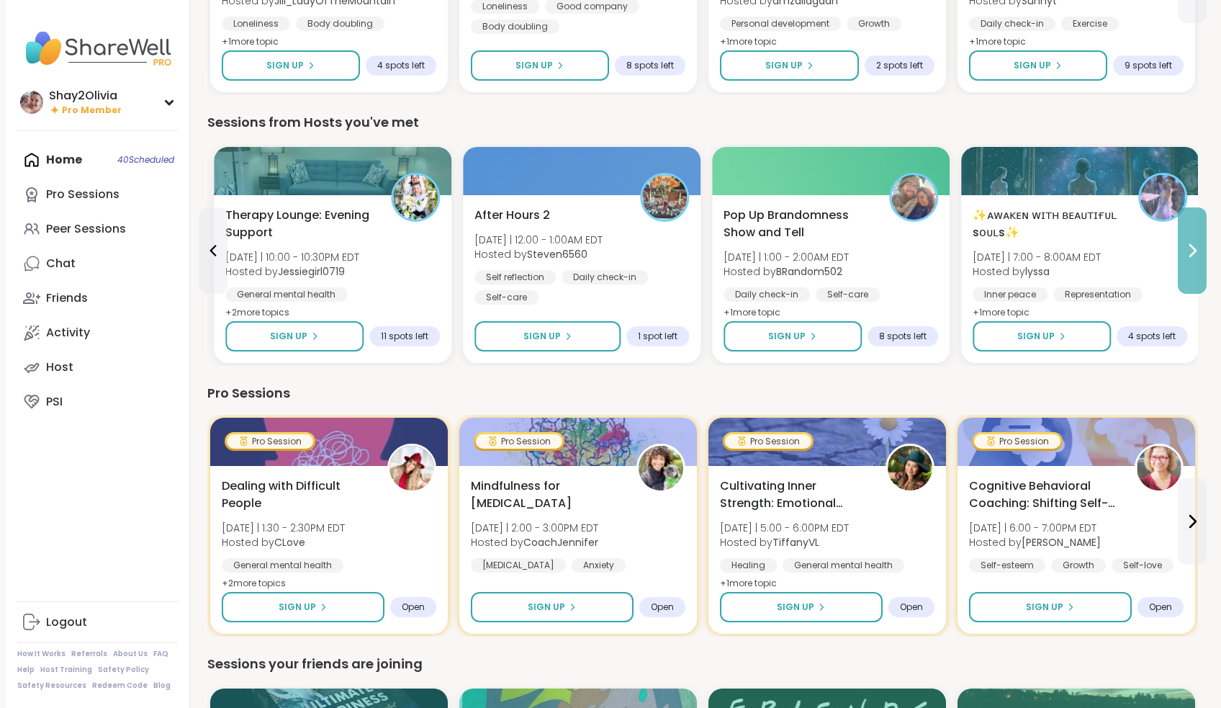
click at [1191, 257] on icon at bounding box center [1192, 250] width 17 height 17
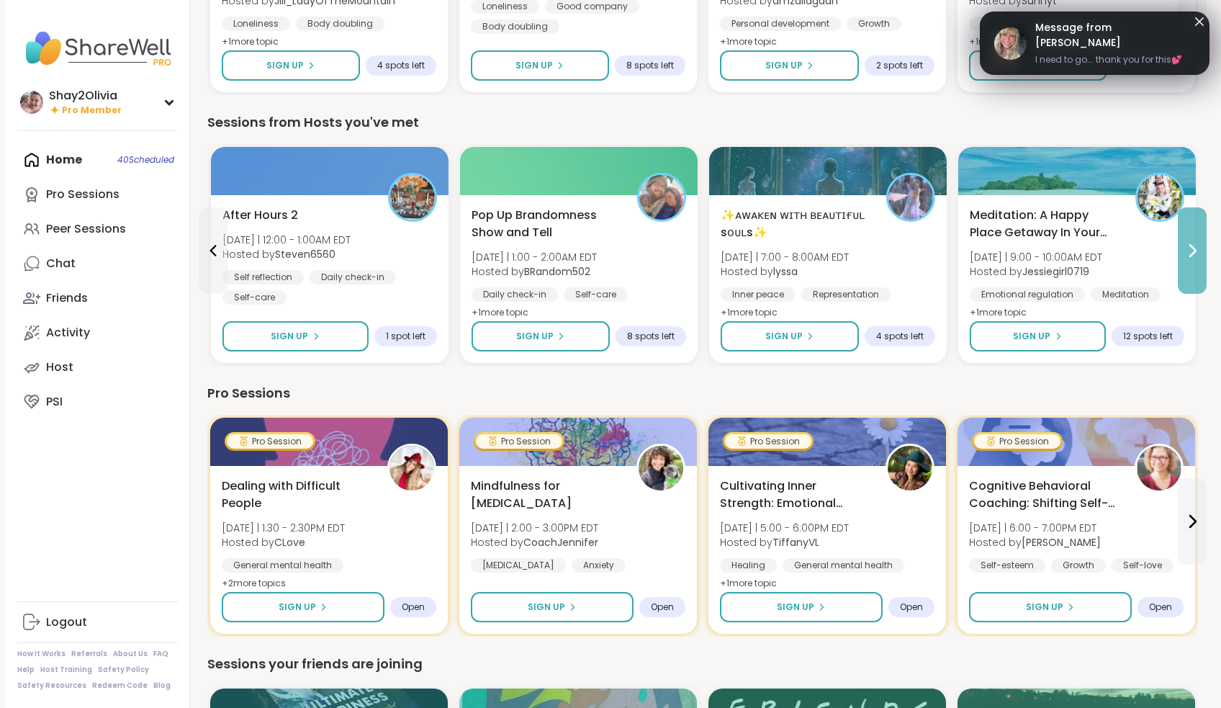
click at [1191, 257] on icon at bounding box center [1192, 250] width 17 height 17
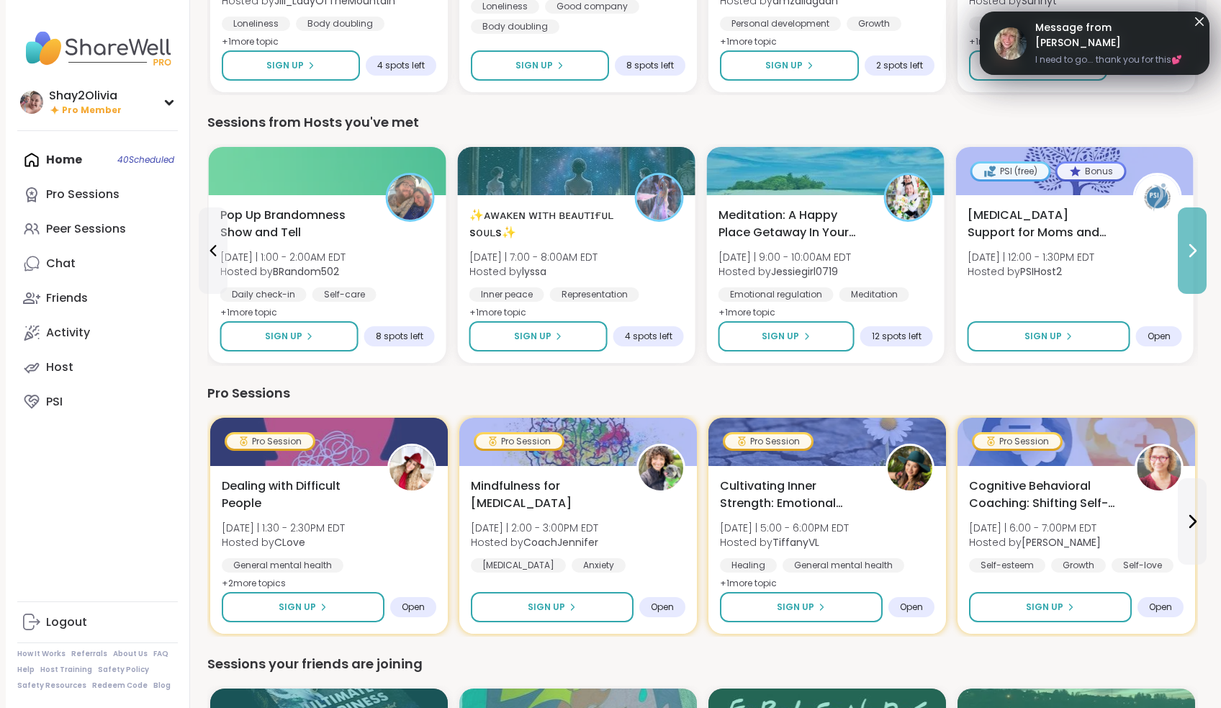
click at [1191, 258] on icon at bounding box center [1192, 250] width 17 height 17
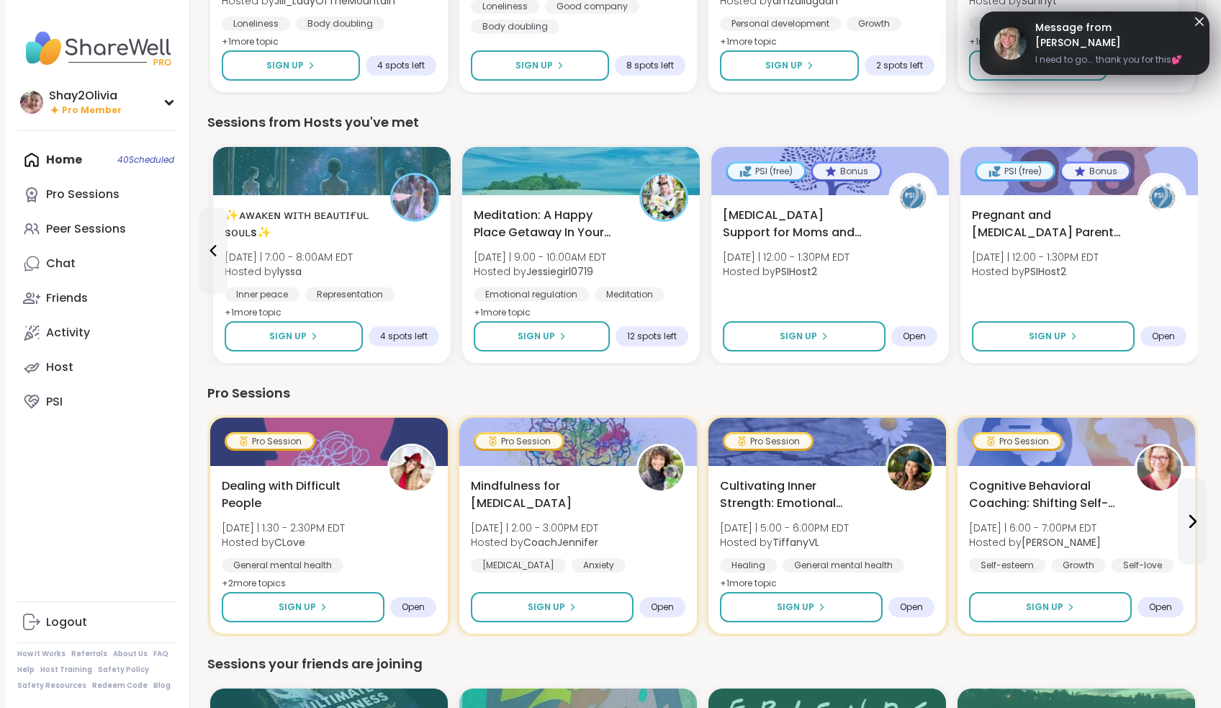
click at [1125, 54] on span "I need to go…. thank you for this💕" at bounding box center [1115, 59] width 160 height 13
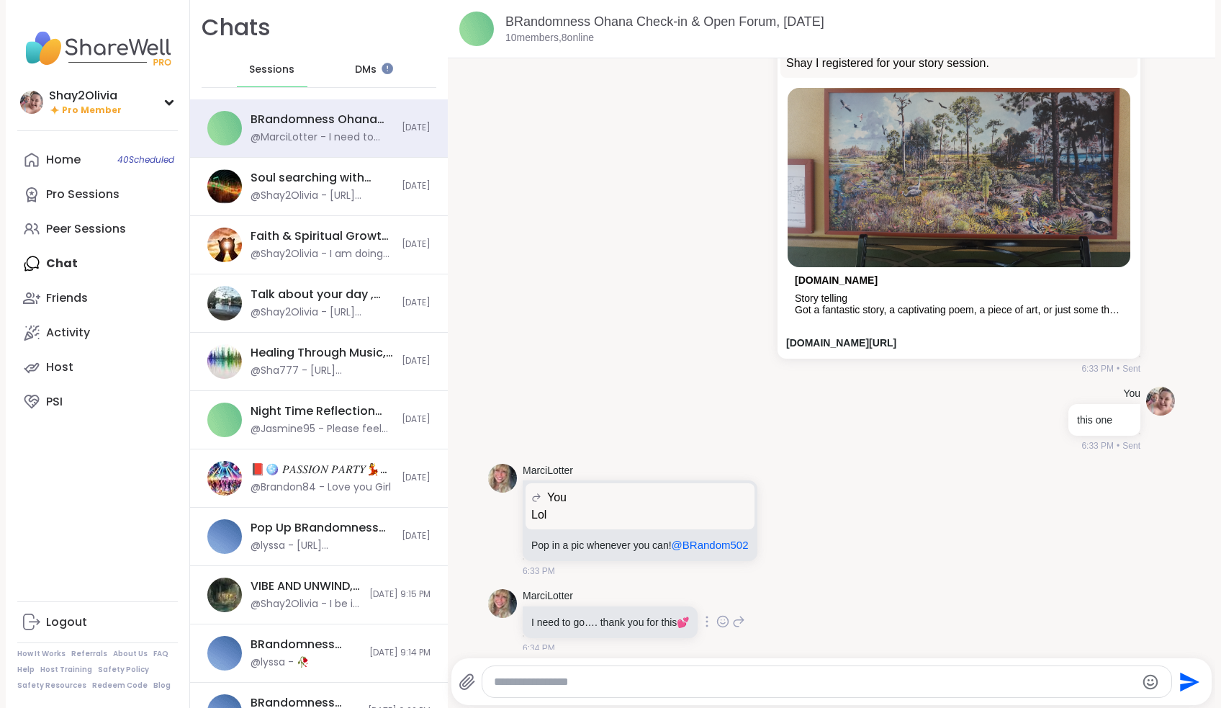
click at [726, 616] on icon at bounding box center [723, 621] width 11 height 11
click at [614, 592] on div "Select Reaction: Heart" at bounding box center [608, 598] width 13 height 13
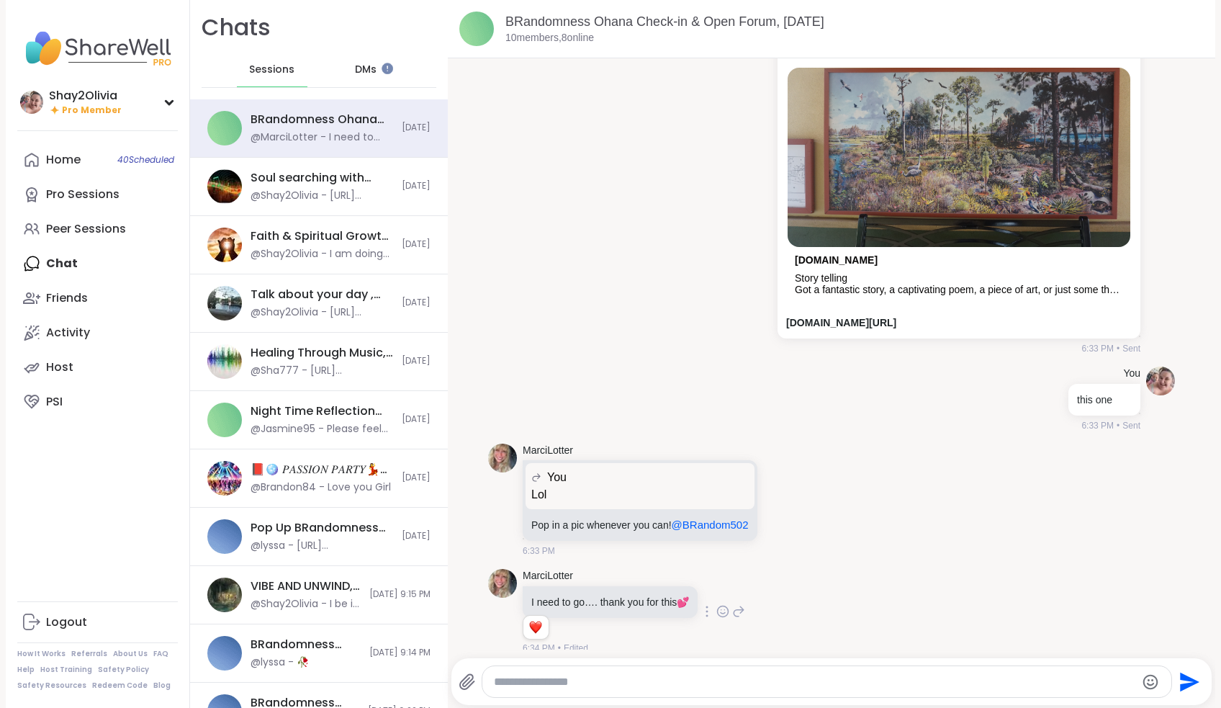
click at [744, 604] on icon at bounding box center [738, 611] width 13 height 17
type textarea "**********"
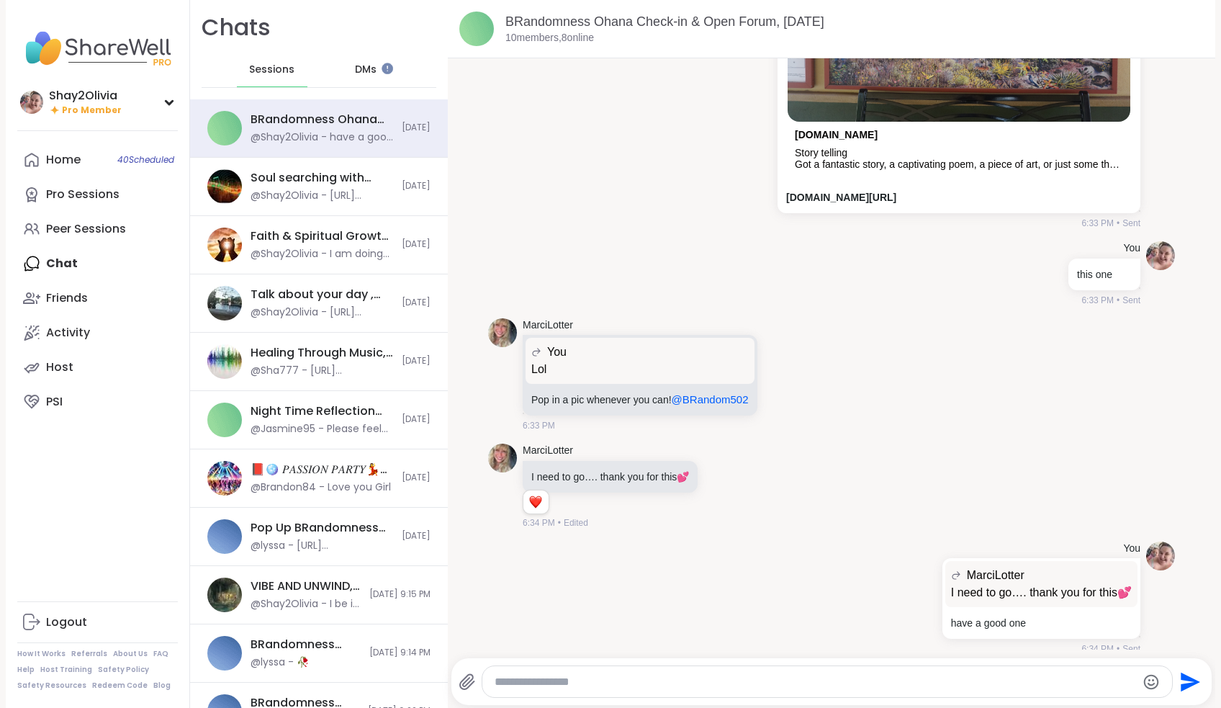
click at [657, 134] on div "You MarciLotter Shay I registered for your story session. Shay I registered for…" at bounding box center [831, 47] width 687 height 375
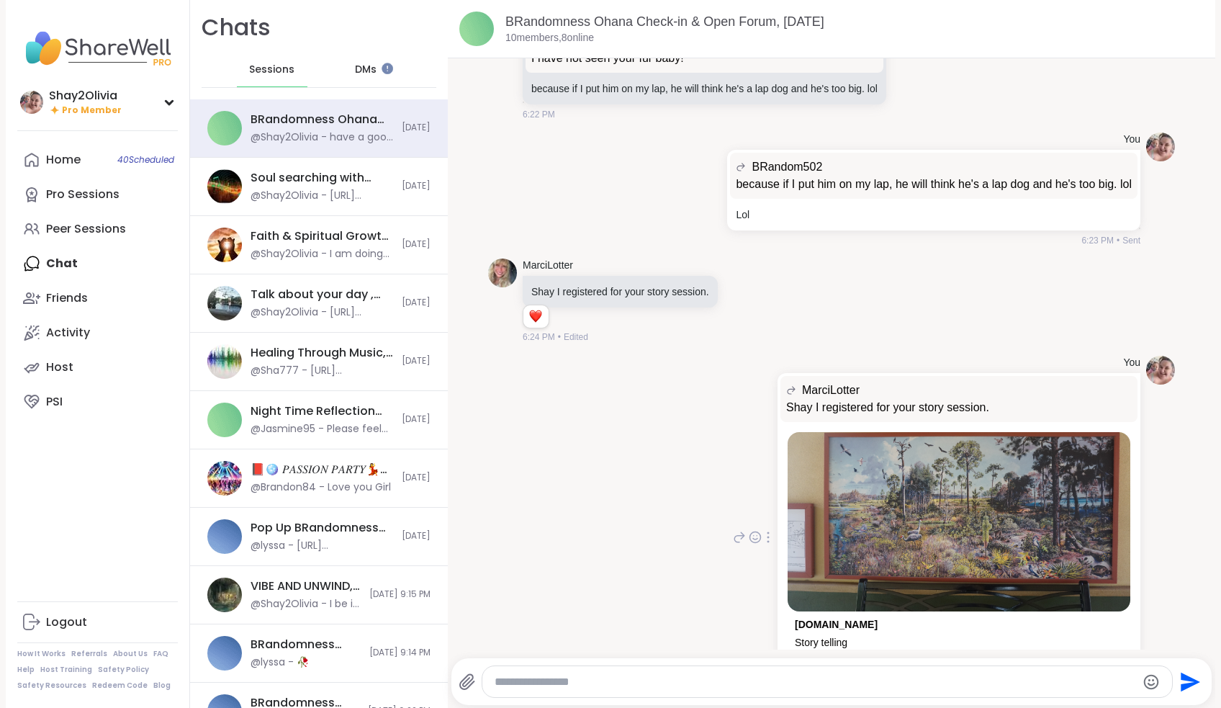
scroll to position [1338, 0]
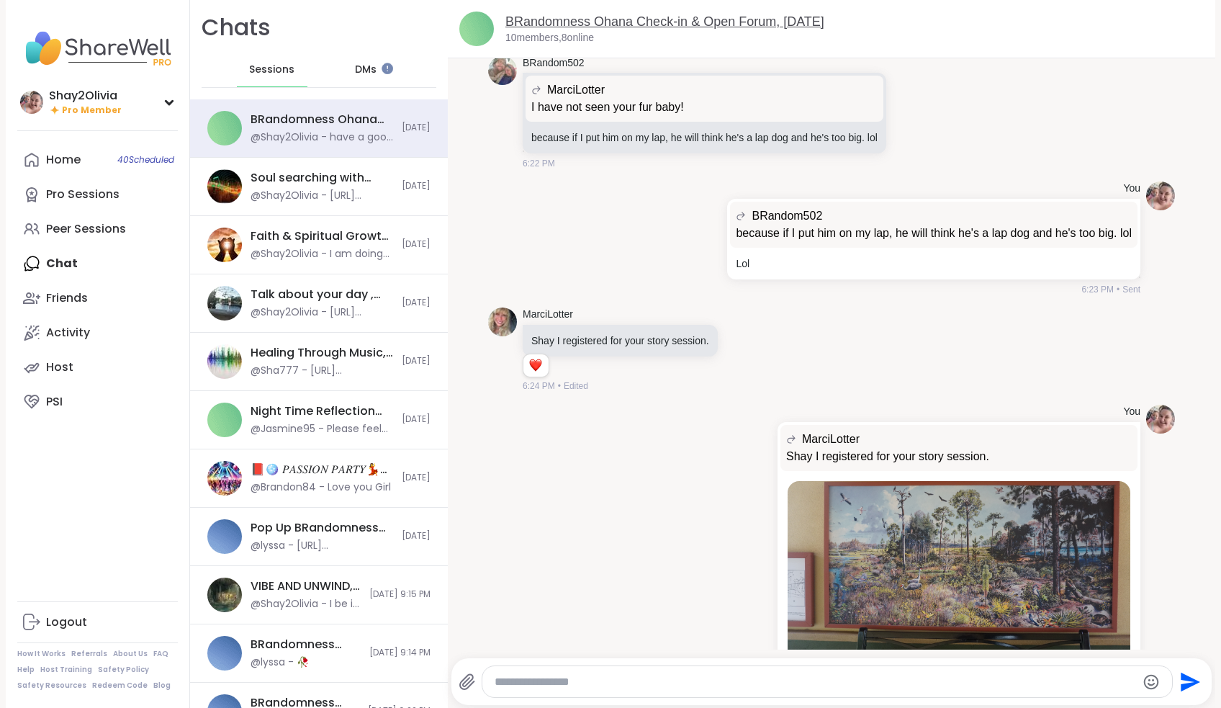
click at [541, 18] on link "BRandomness Ohana Check-in & Open Forum, [DATE]" at bounding box center [664, 21] width 319 height 14
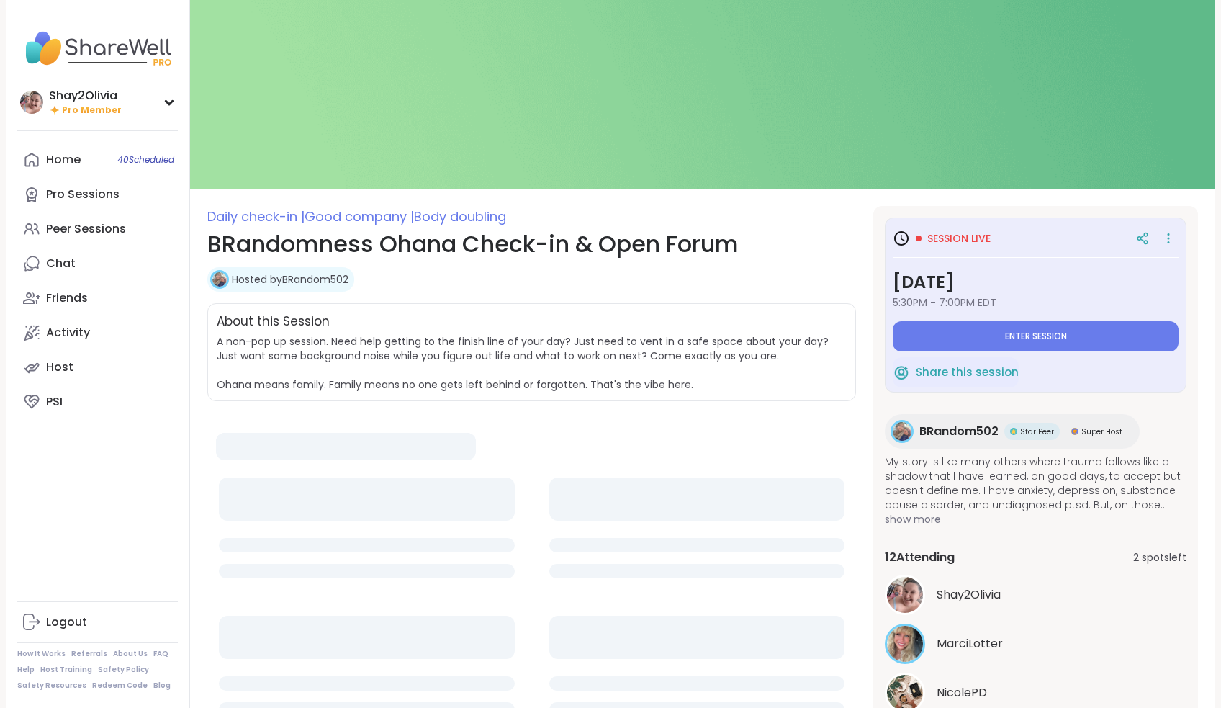
type textarea "*"
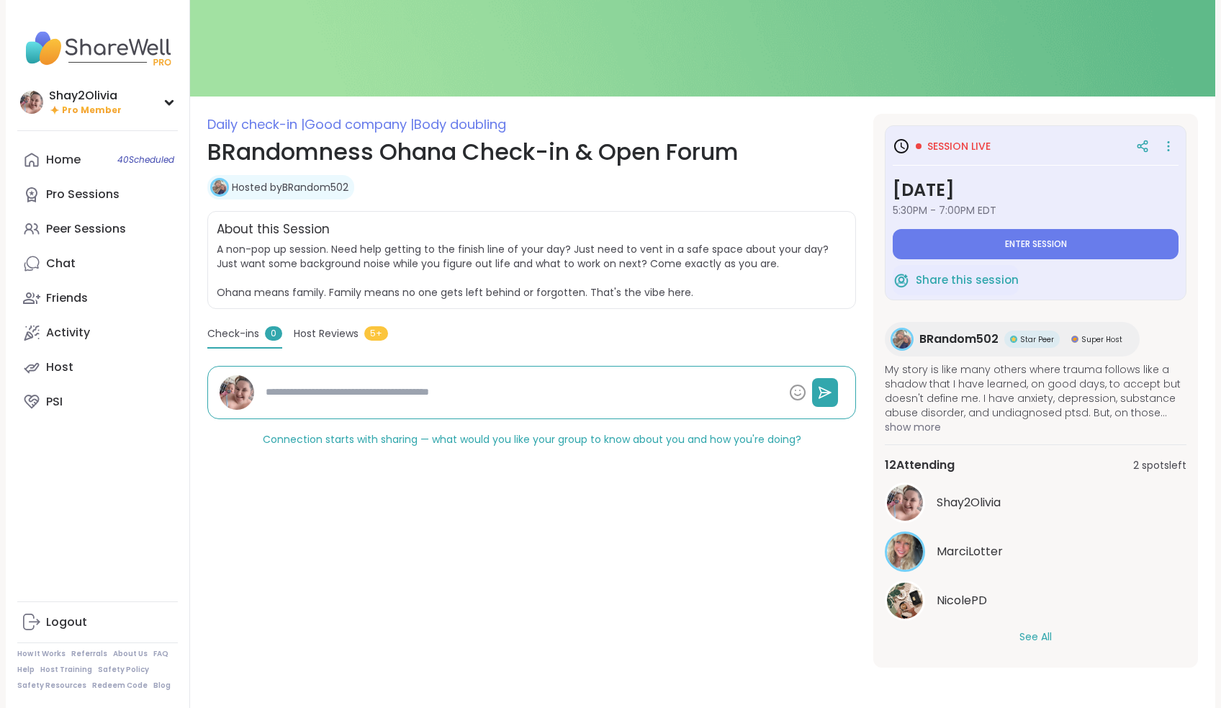
scroll to position [92, 0]
click at [1047, 649] on div "12 Attending 2 spots left Shay2Olivia MarciLotter NicolePD See All" at bounding box center [1036, 550] width 302 height 212
click at [1045, 639] on button "See All" at bounding box center [1035, 636] width 32 height 15
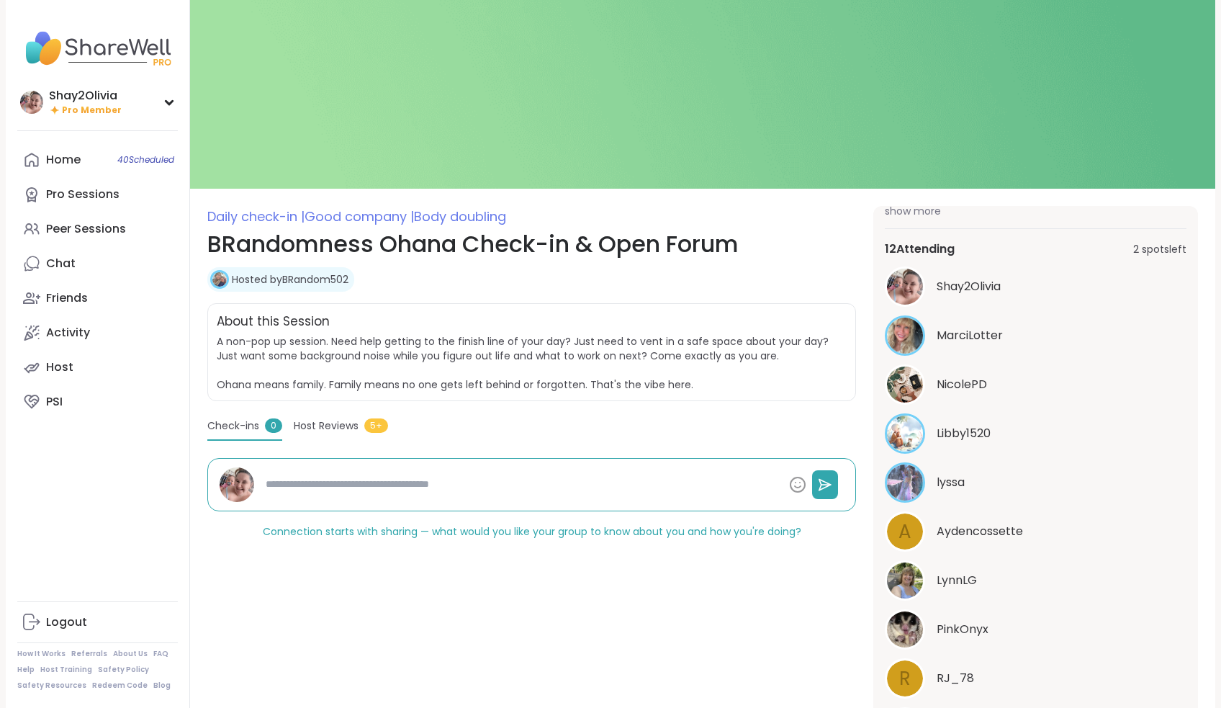
scroll to position [0, 0]
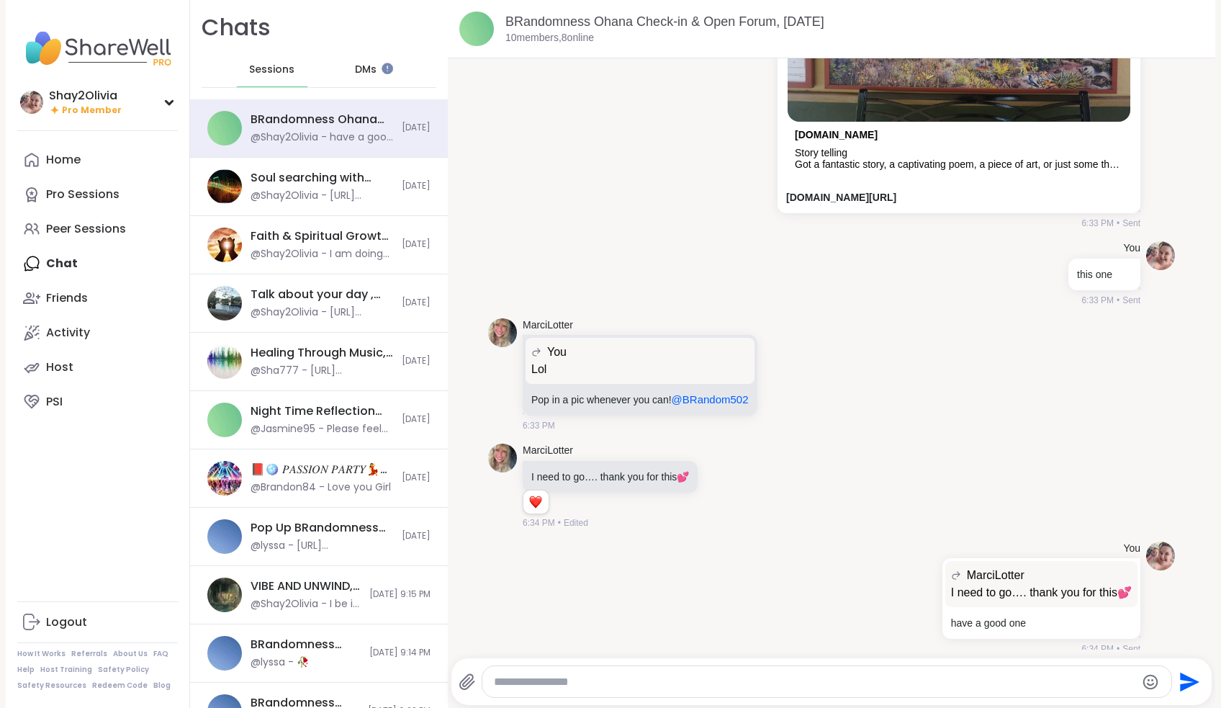
click at [819, 134] on div "[DOMAIN_NAME]" at bounding box center [959, 138] width 328 height 18
click at [819, 129] on link "[DOMAIN_NAME]" at bounding box center [836, 135] width 83 height 12
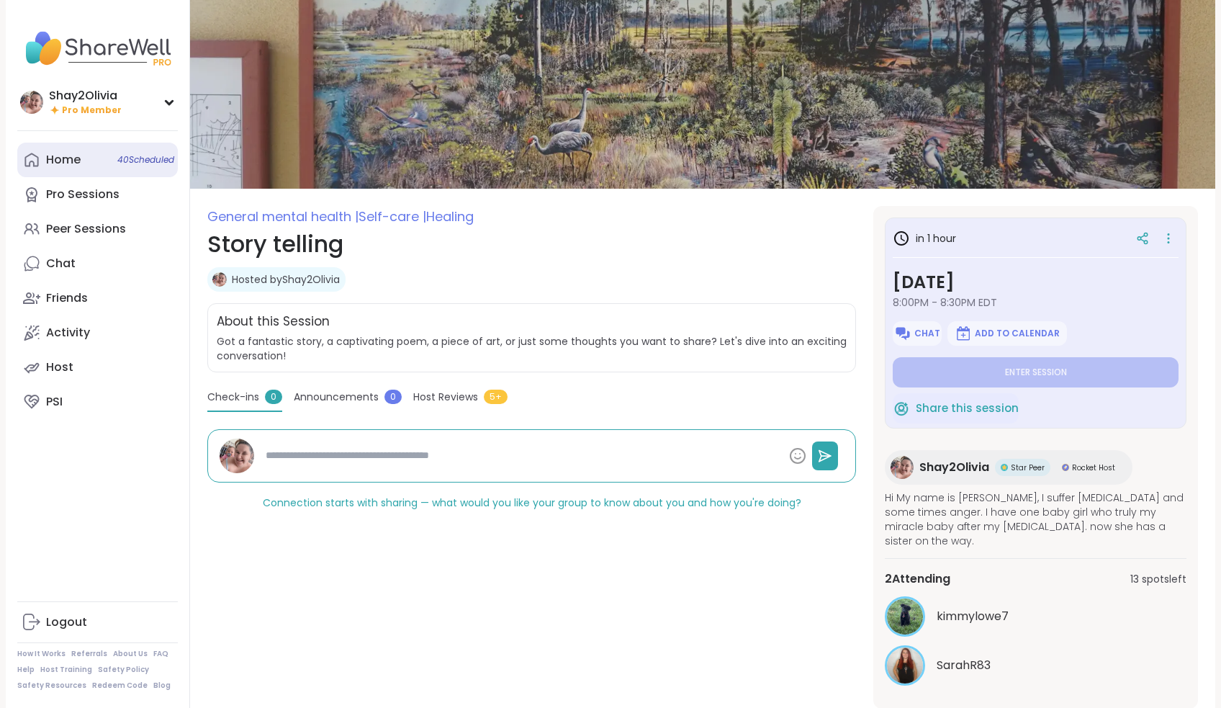
click at [60, 161] on div "Home 40 Scheduled" at bounding box center [63, 160] width 35 height 16
type textarea "*"
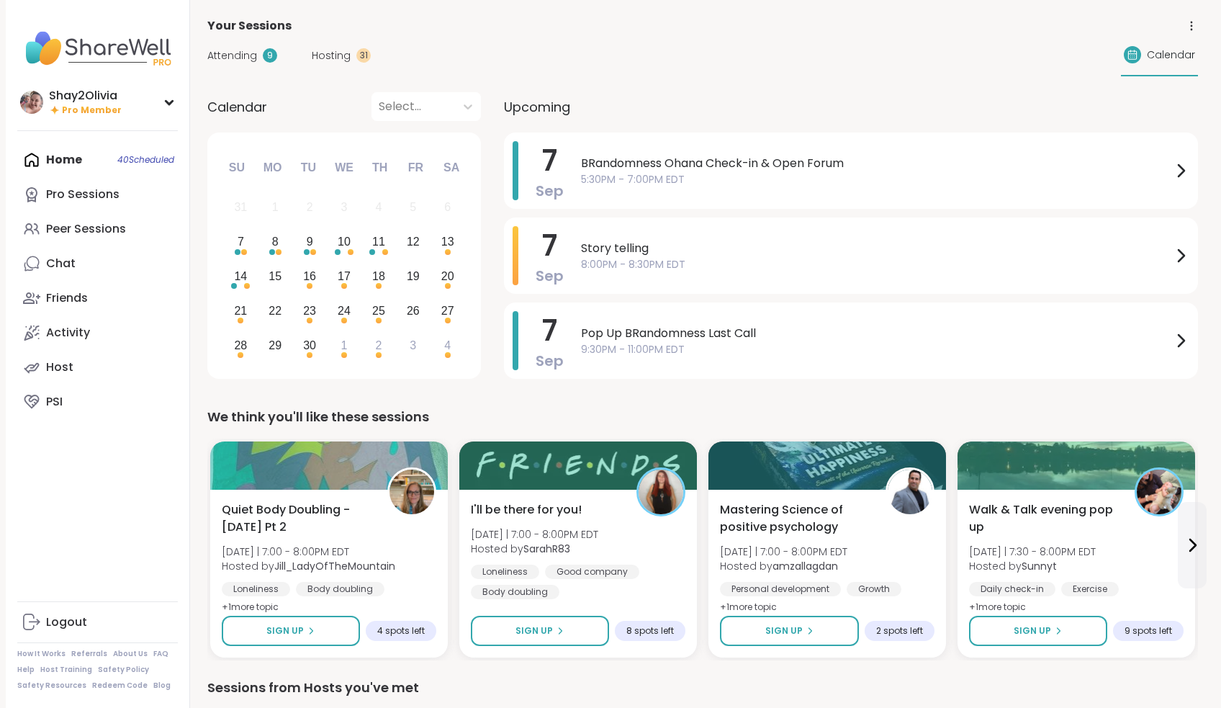
click at [258, 58] on div "Attending 9" at bounding box center [242, 55] width 70 height 15
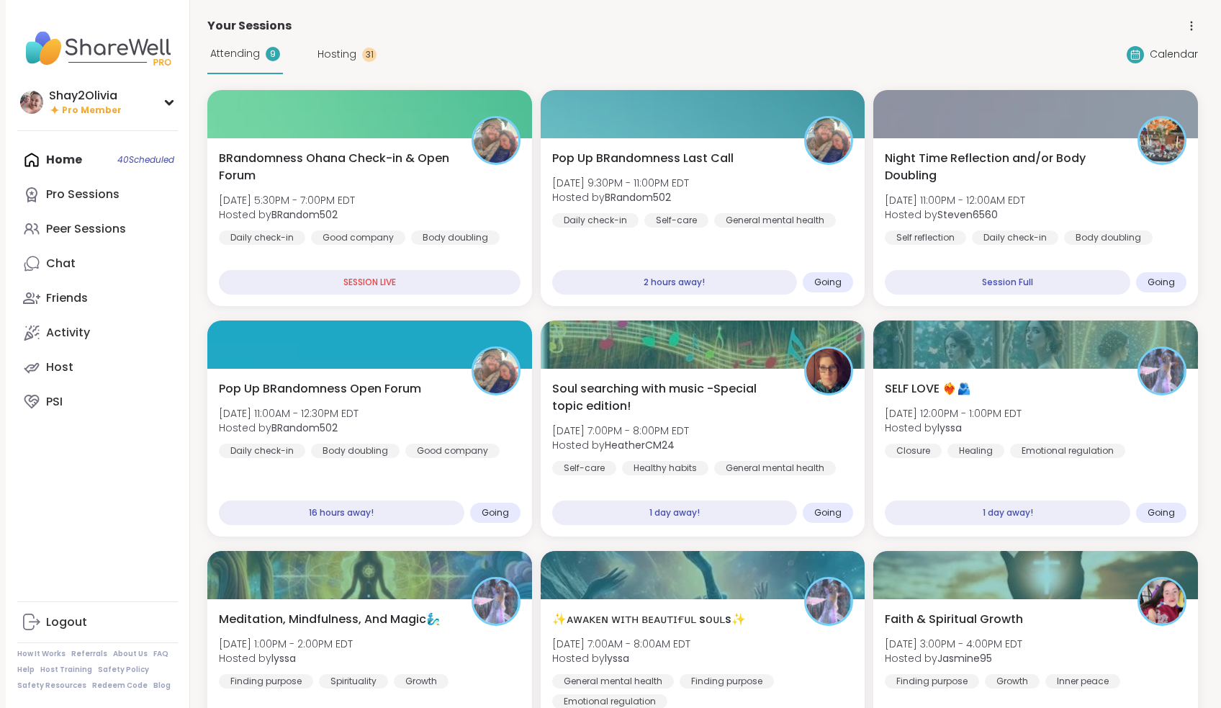
click at [369, 54] on div "31" at bounding box center [369, 55] width 14 height 14
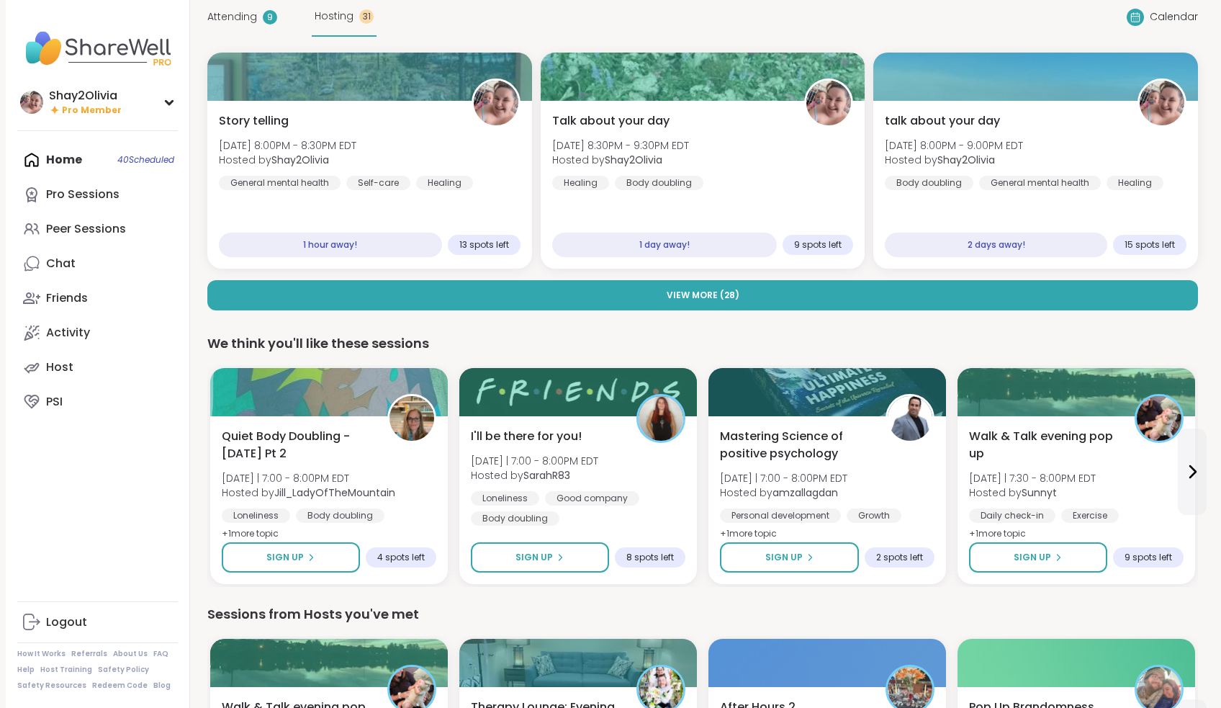
scroll to position [40, 0]
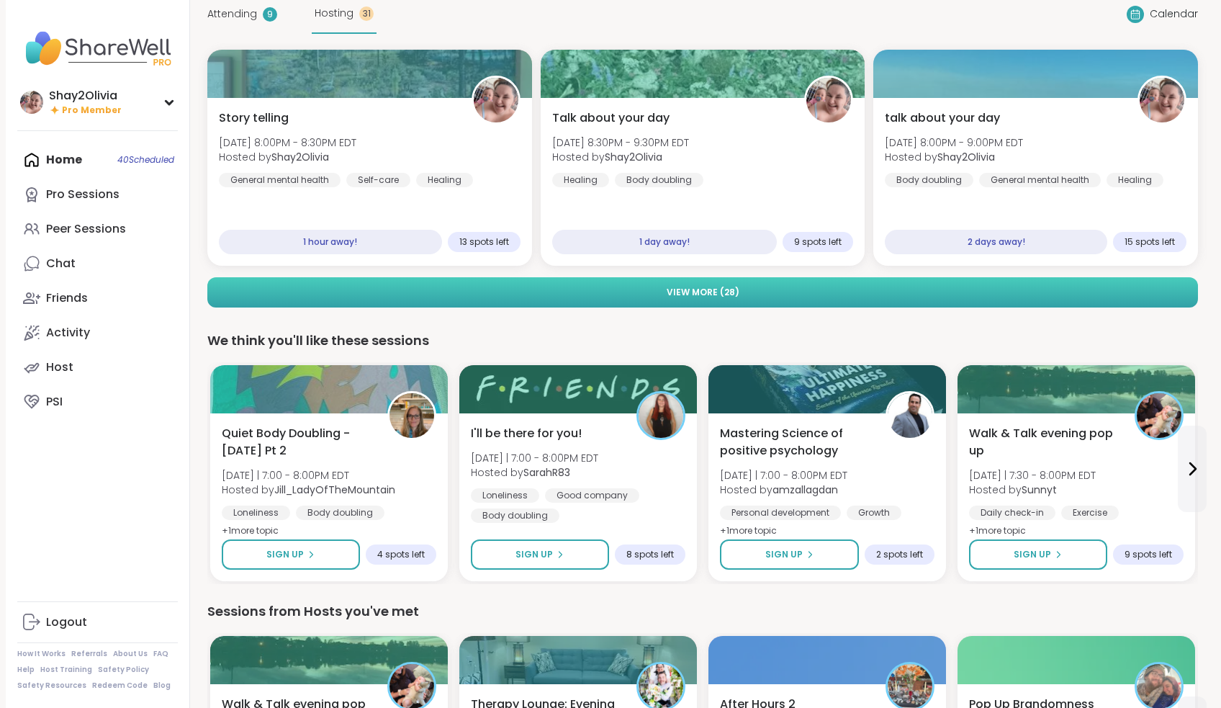
click at [595, 294] on button "View More ( 28 )" at bounding box center [702, 292] width 991 height 30
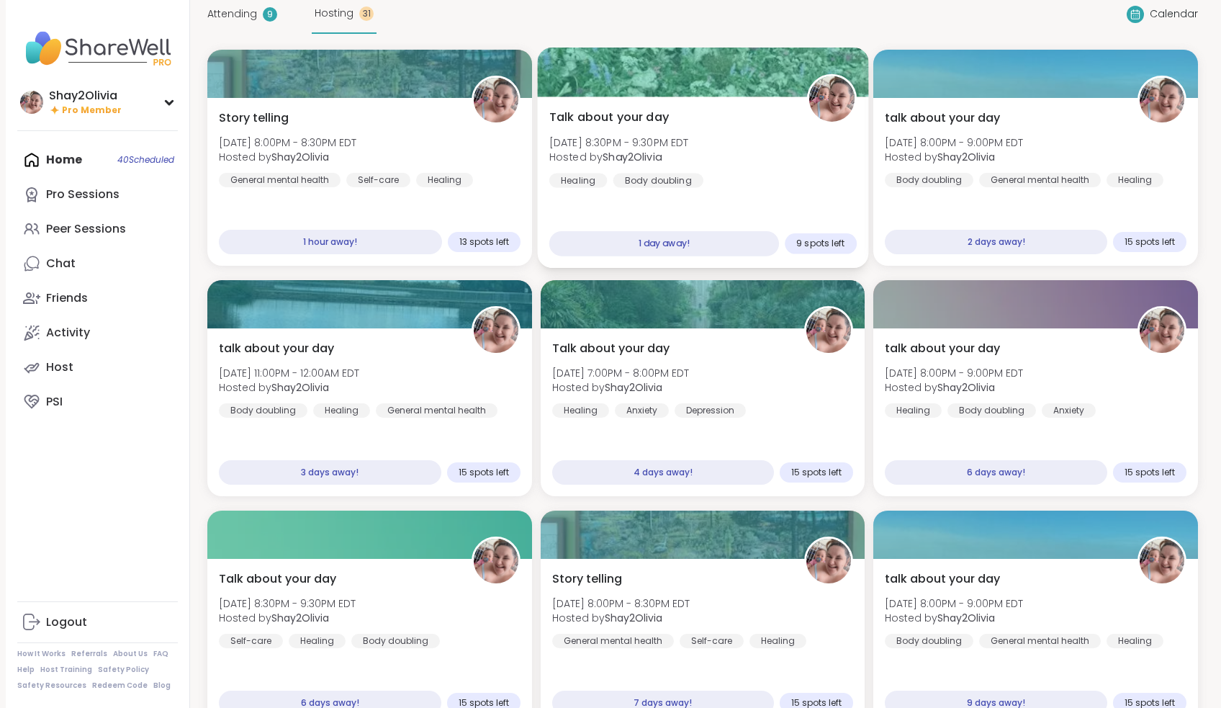
click at [641, 115] on span "Talk about your day" at bounding box center [609, 117] width 120 height 17
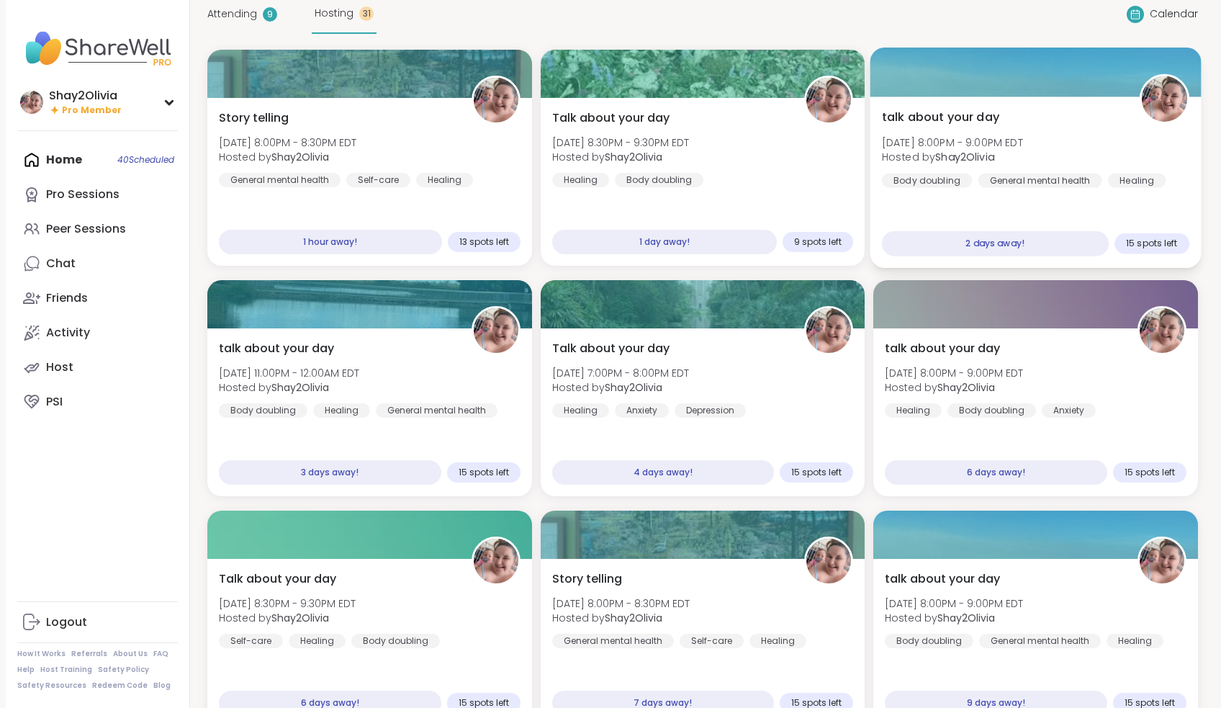
click at [1022, 99] on div "talk about your day Tue, Sep 09 | 8:00PM - 9:00PM EDT Hosted by Shay2Olivia Bod…" at bounding box center [1035, 181] width 331 height 171
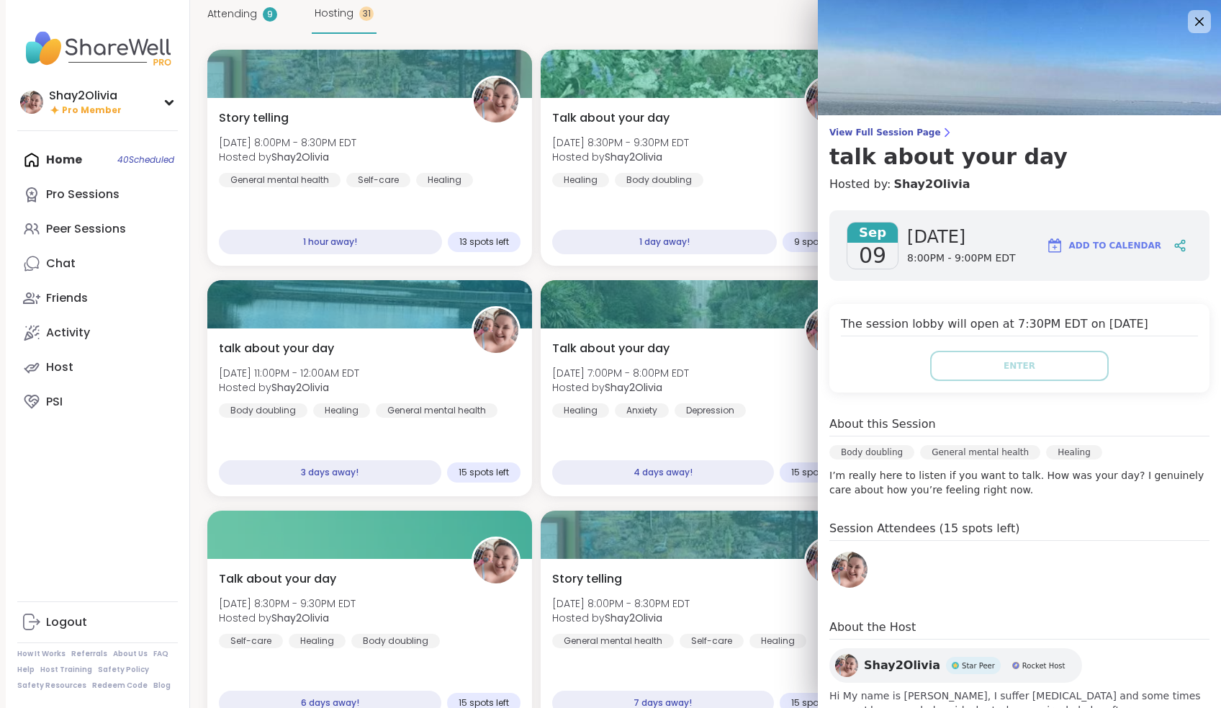
click at [760, 30] on div "Attending 9 Hosting 31 Calendar" at bounding box center [702, 14] width 991 height 40
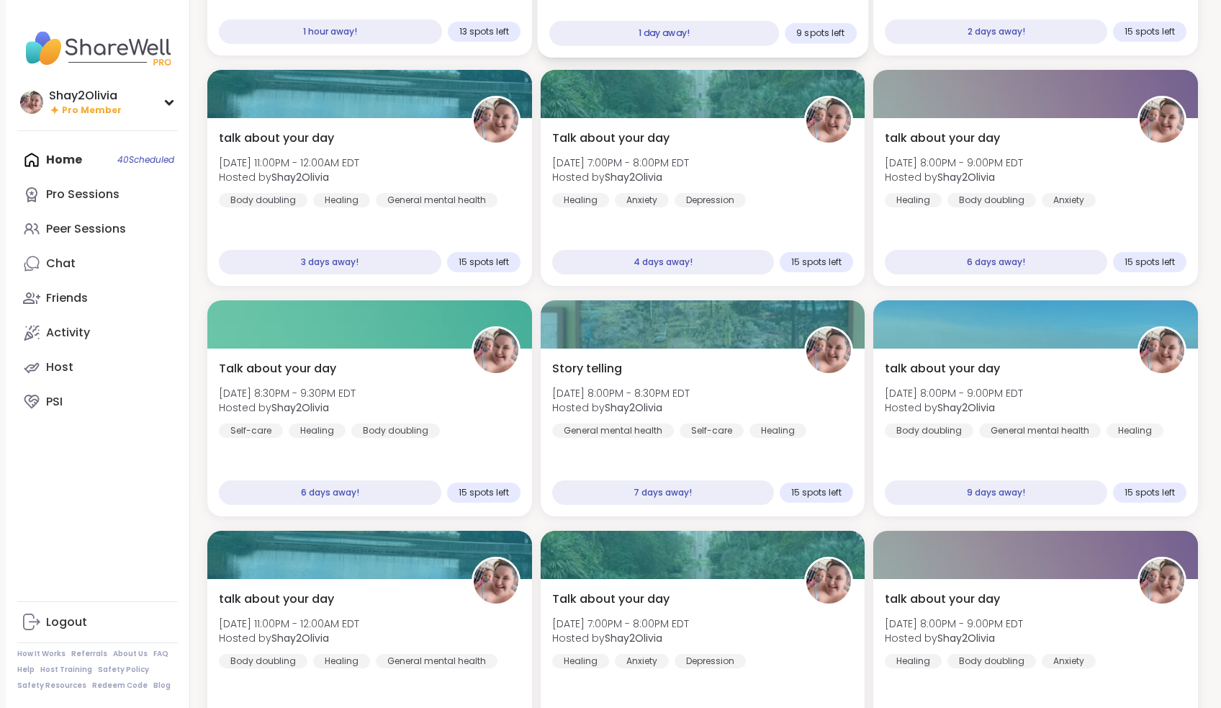
scroll to position [271, 0]
